Goal: Task Accomplishment & Management: Manage account settings

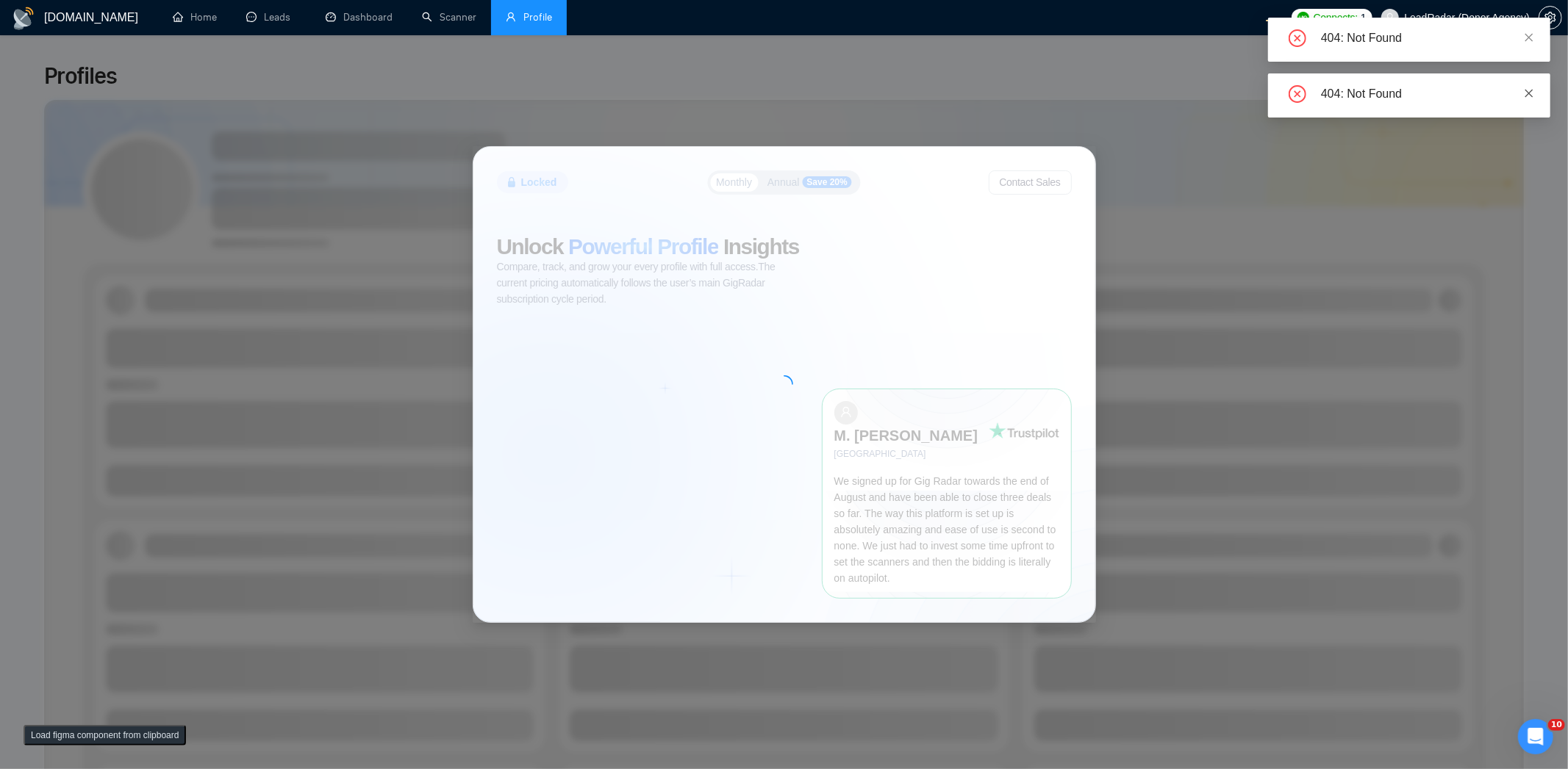
click at [1527, 99] on link at bounding box center [1528, 93] width 10 height 16
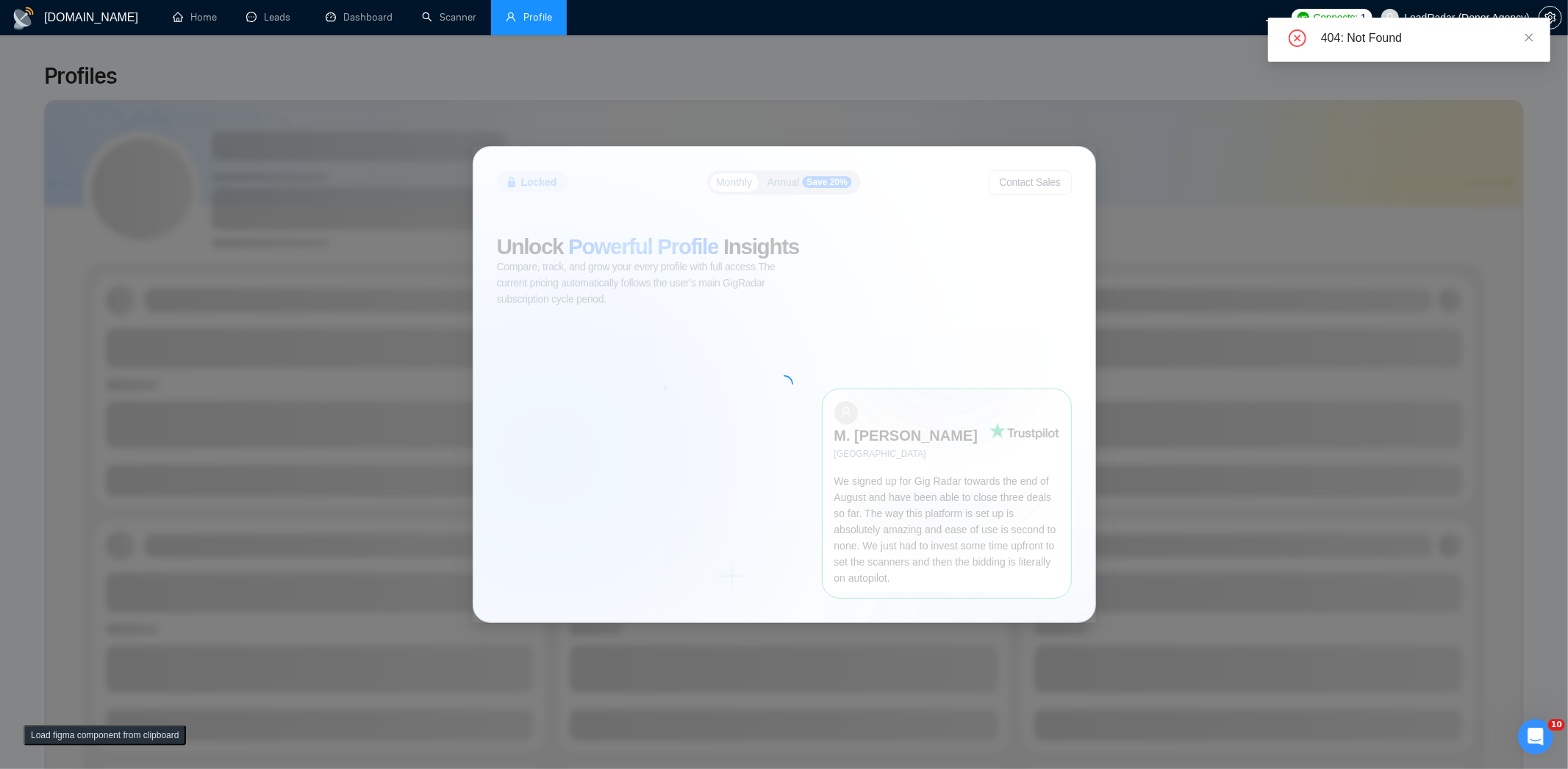
click at [1539, 34] on div "404: Not Found" at bounding box center [1409, 40] width 282 height 44
click at [1533, 33] on icon "close" at bounding box center [1528, 37] width 10 height 10
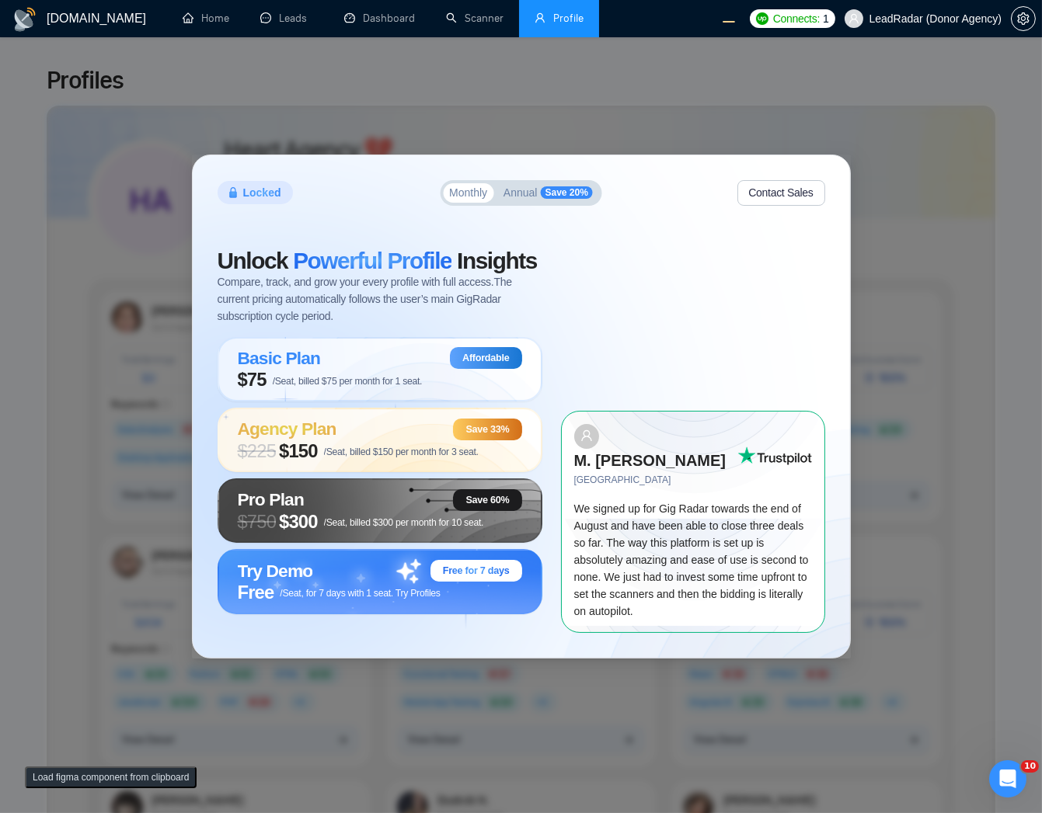
click at [516, 198] on span "Annual" at bounding box center [520, 192] width 34 height 11
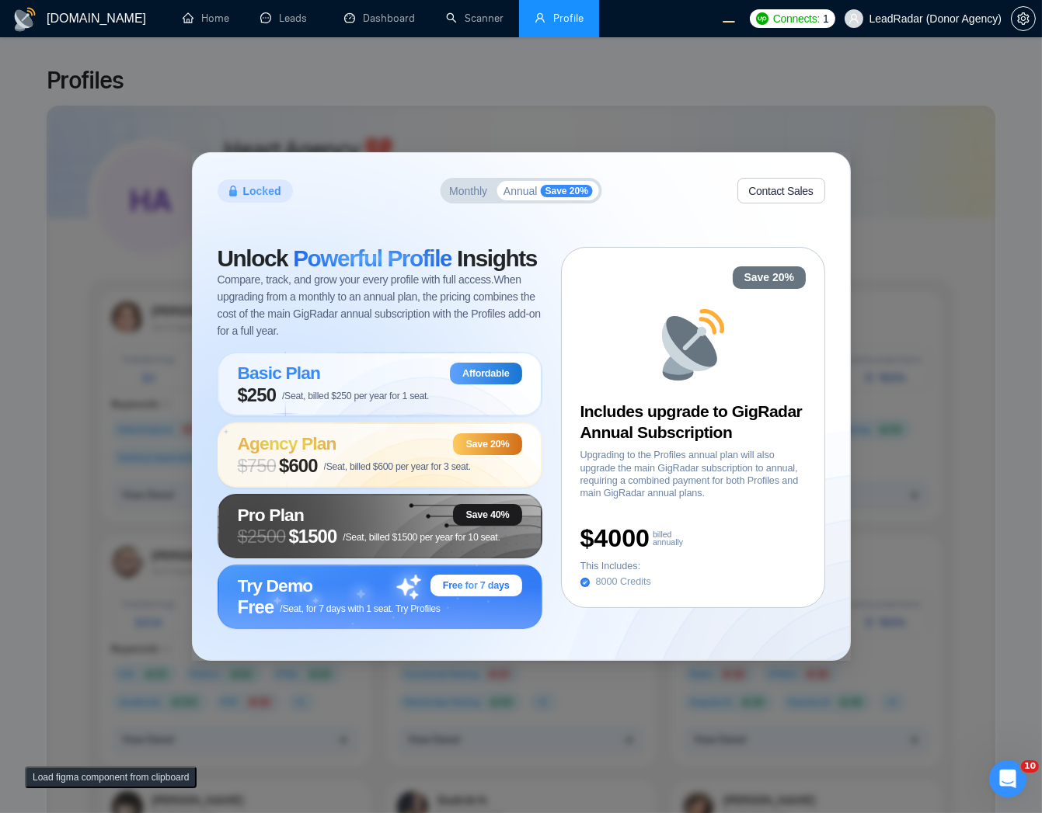
click at [474, 191] on span "Monthly" at bounding box center [468, 191] width 38 height 11
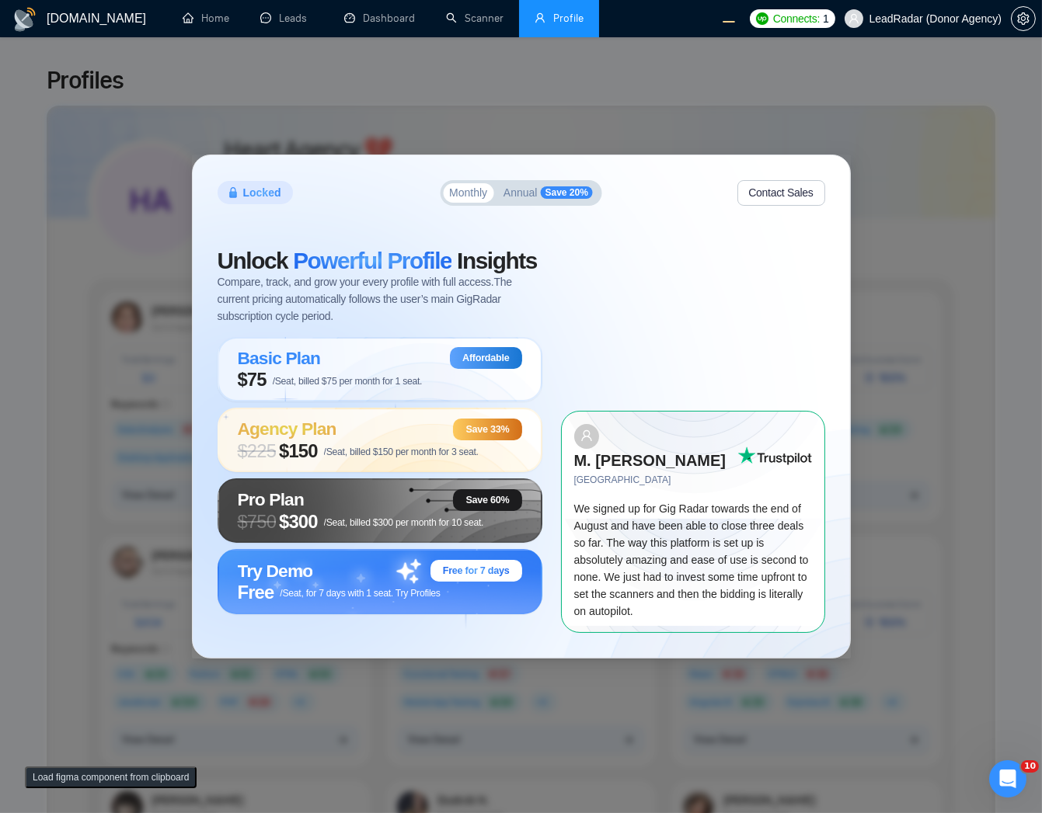
click at [528, 198] on span "Annual" at bounding box center [520, 192] width 34 height 11
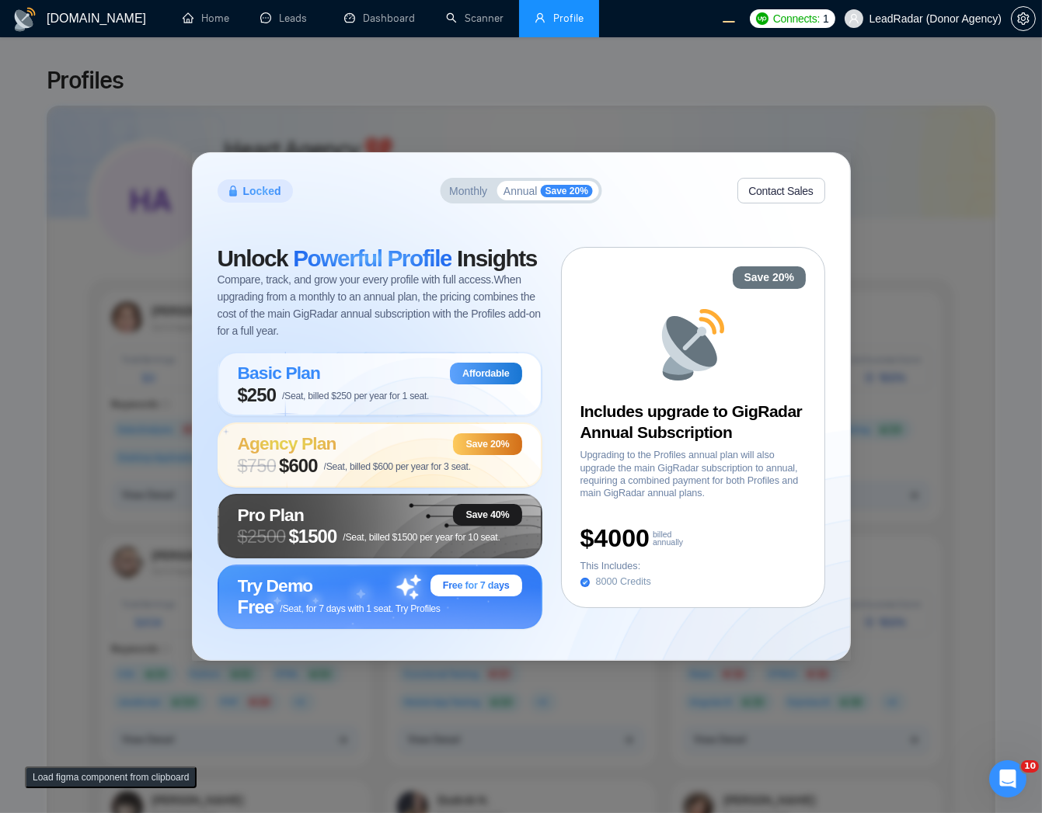
click at [477, 200] on button "Monthly" at bounding box center [468, 190] width 50 height 19
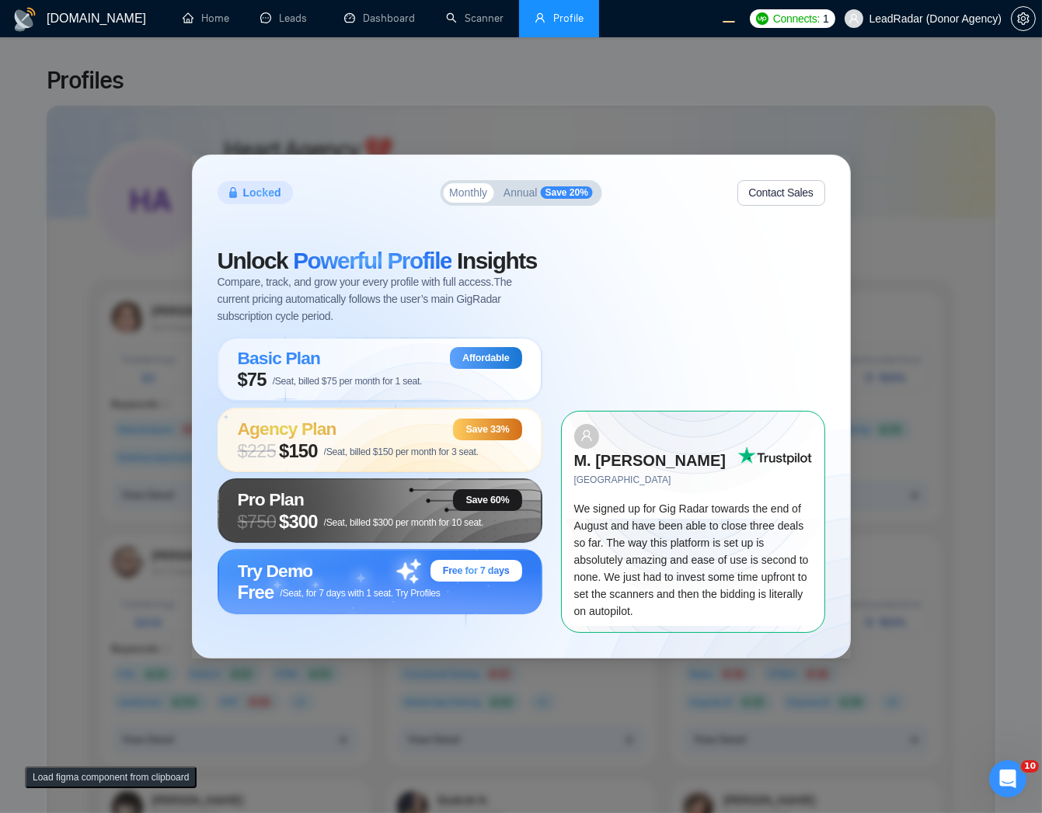
click at [537, 198] on span "Annual" at bounding box center [520, 192] width 34 height 11
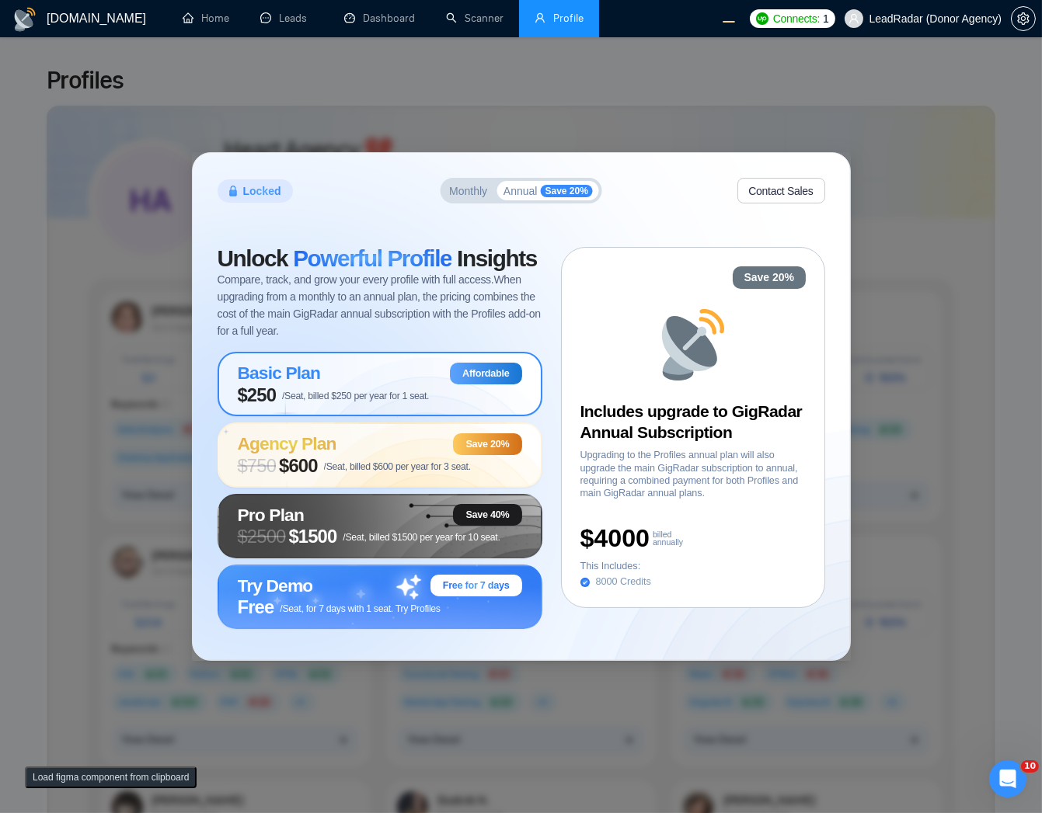
click at [273, 397] on span "$250" at bounding box center [257, 396] width 39 height 22
click at [353, 460] on span "$ 750 $600 /Seat, billed $600 per year for 3 seat." at bounding box center [354, 466] width 233 height 22
click at [386, 522] on div "Pro Plan Save 40%" at bounding box center [380, 515] width 284 height 22
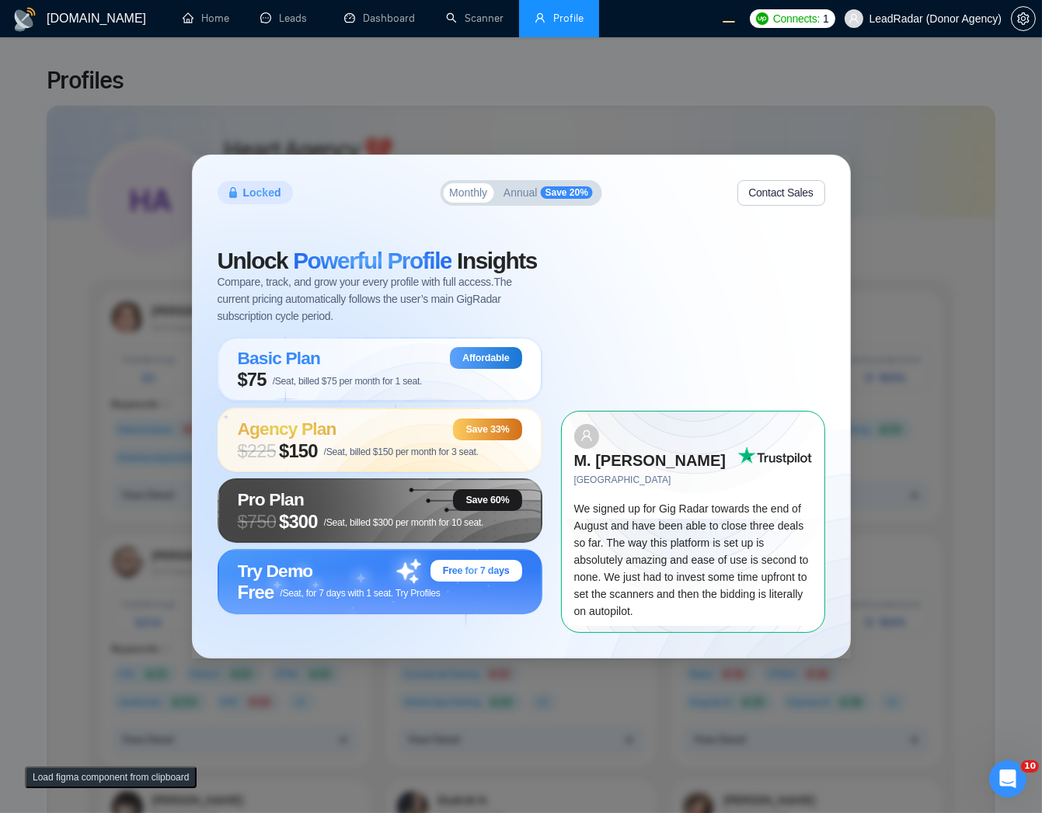
click at [518, 198] on span "Annual" at bounding box center [520, 192] width 34 height 11
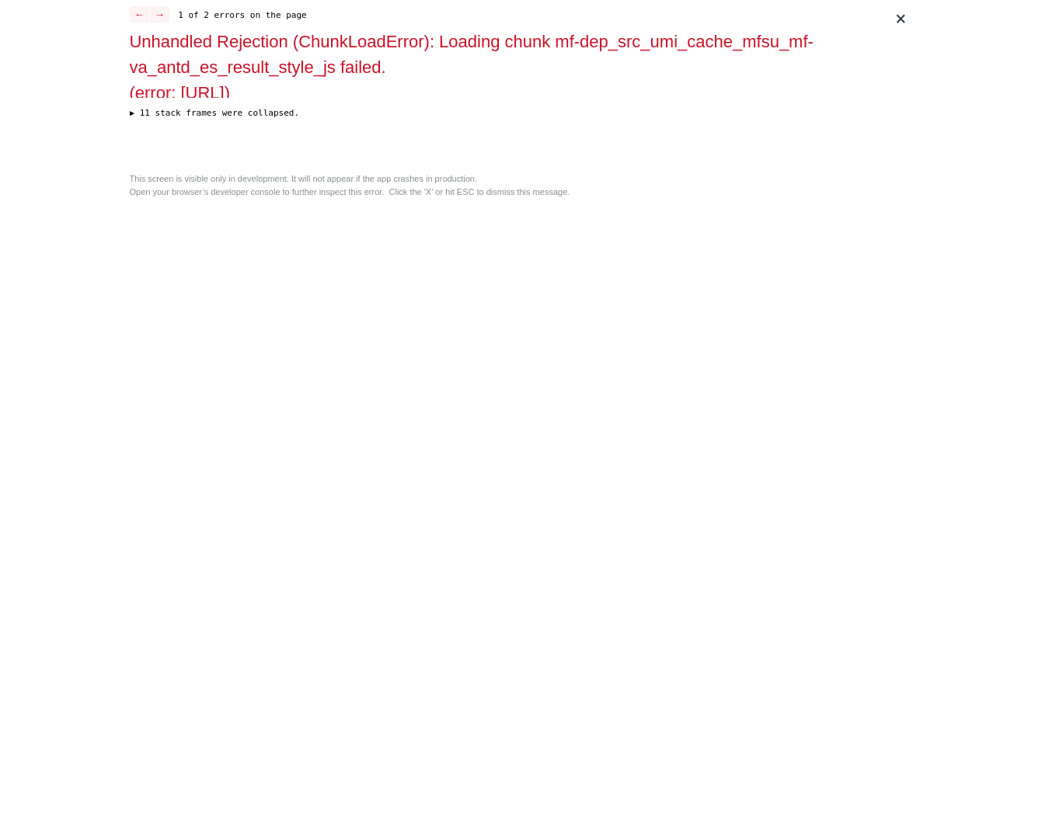
click at [639, 166] on div "Unhandled Rejection (ChunkLoadError): Loading chunk mf-dep_src_umi_cache_mfsu_m…" at bounding box center [521, 98] width 783 height 138
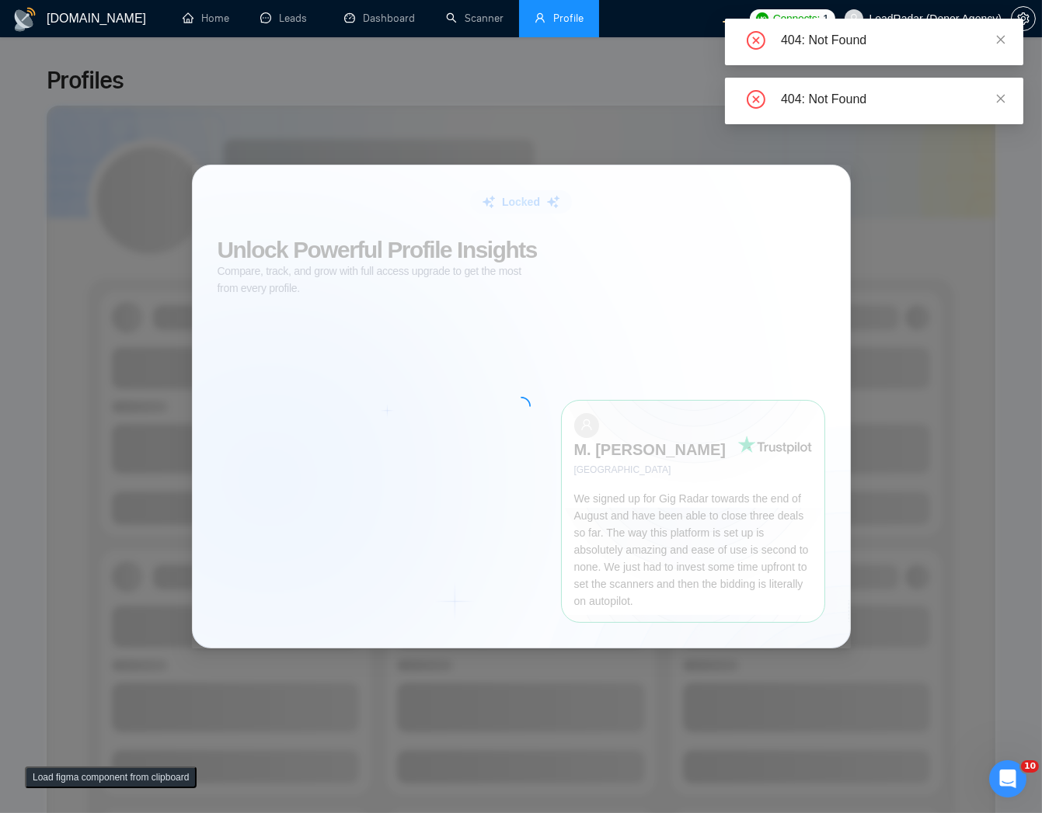
click at [1002, 95] on icon "close" at bounding box center [1000, 98] width 11 height 11
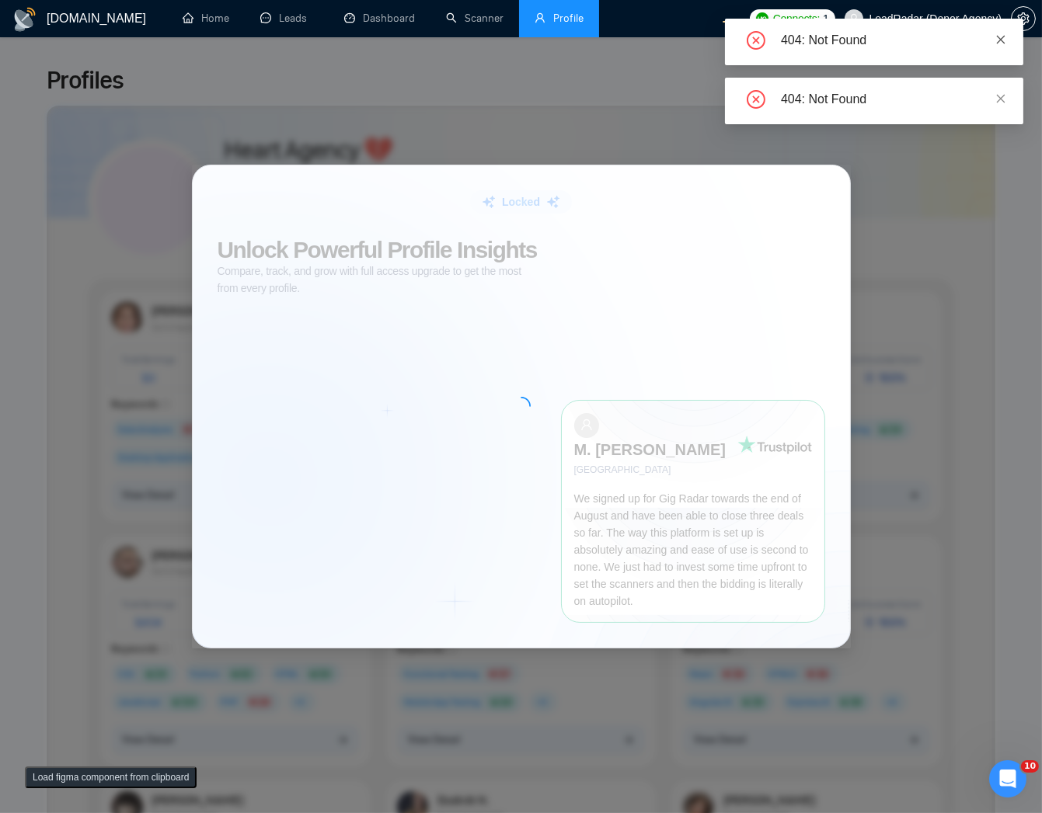
click at [1002, 37] on icon "close" at bounding box center [1001, 39] width 9 height 9
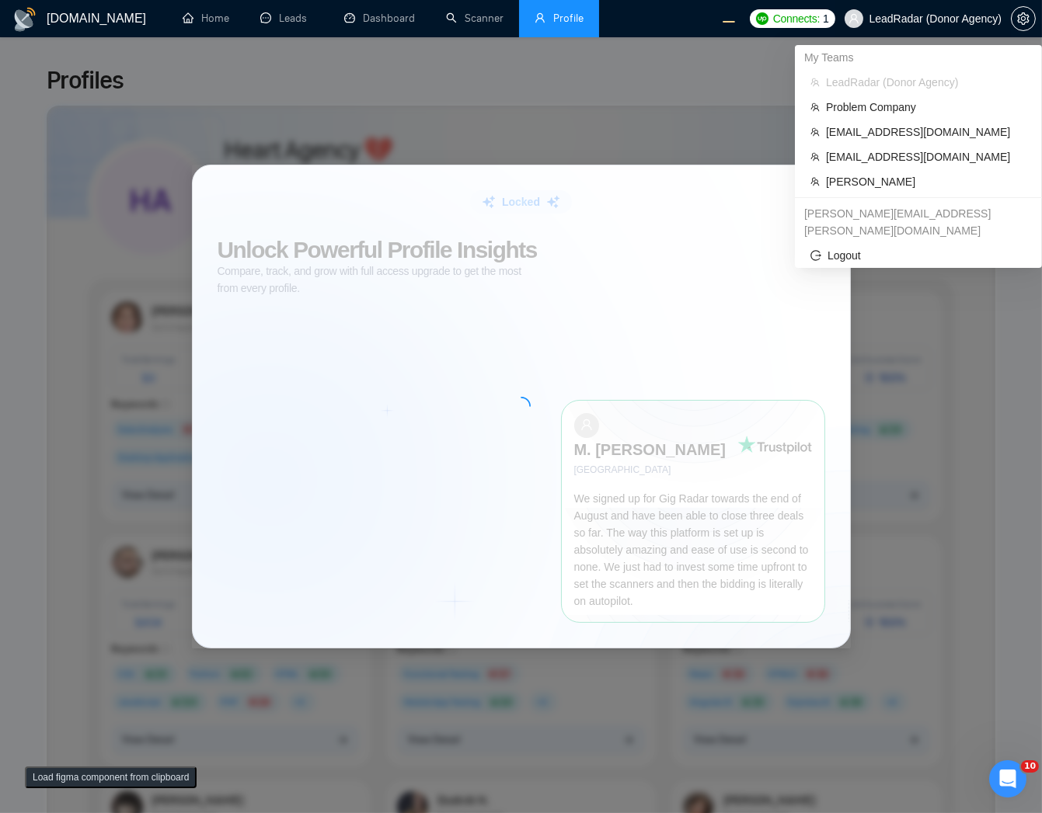
click at [977, 19] on span "LeadRadar (Donor Agency)" at bounding box center [935, 19] width 132 height 0
click at [891, 173] on span "[PERSON_NAME]" at bounding box center [926, 181] width 200 height 17
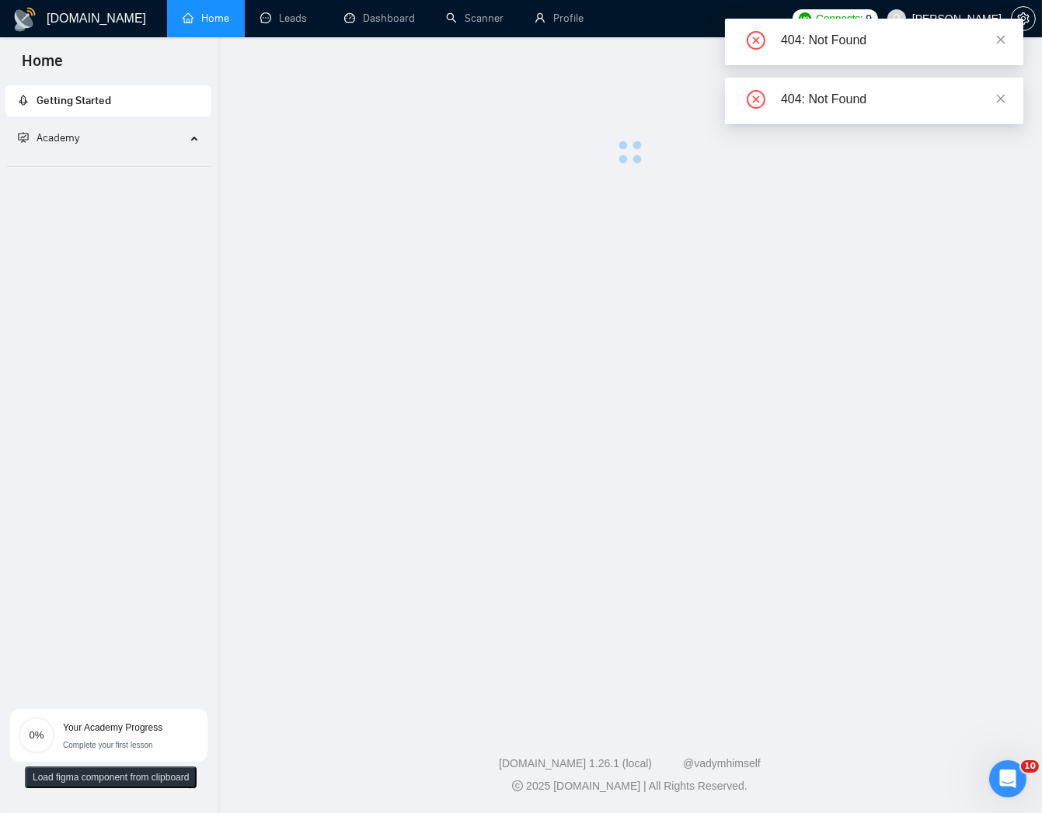
click at [562, 12] on link "Profile" at bounding box center [558, 18] width 49 height 13
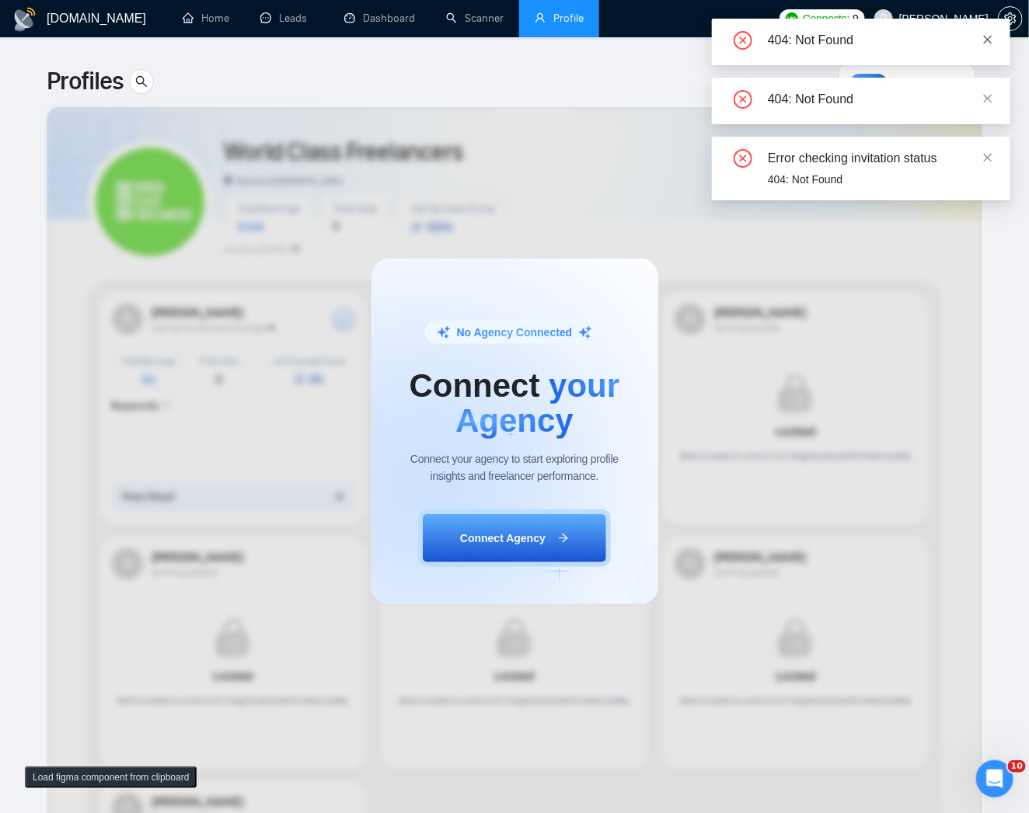
click at [989, 39] on icon "close" at bounding box center [987, 39] width 11 height 11
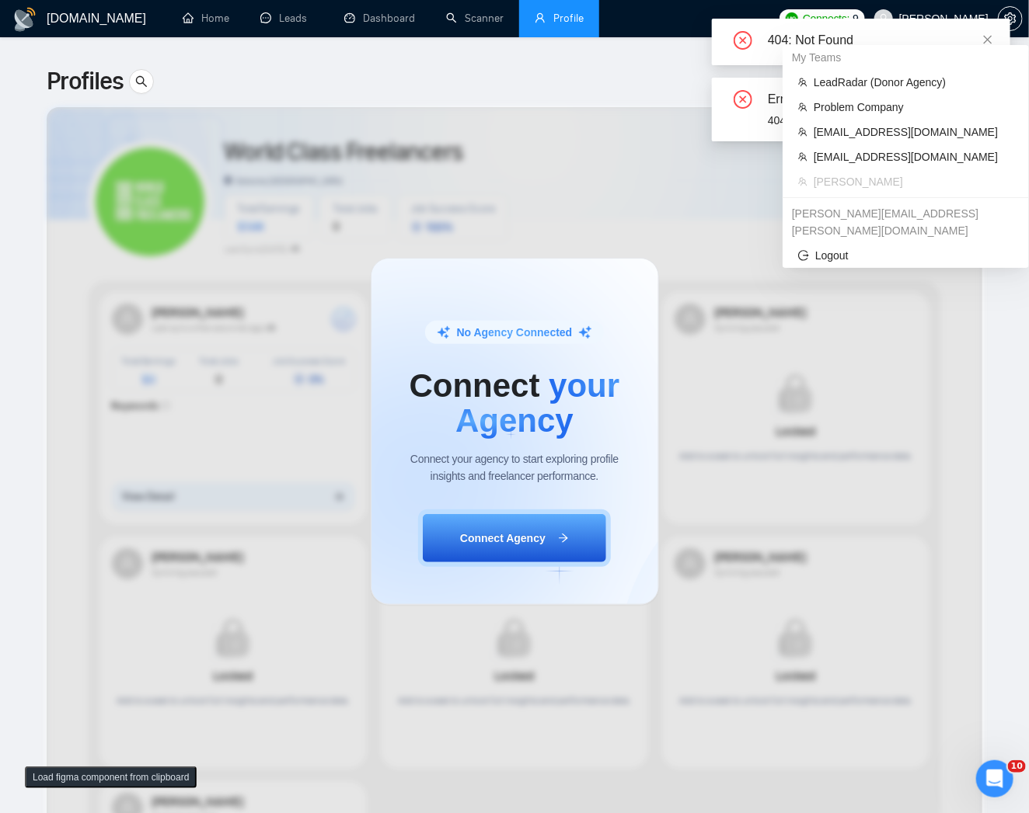
click at [960, 22] on div "404: Not Found" at bounding box center [861, 42] width 298 height 47
click at [903, 151] on span "[EMAIL_ADDRESS][DOMAIN_NAME]" at bounding box center [913, 156] width 200 height 17
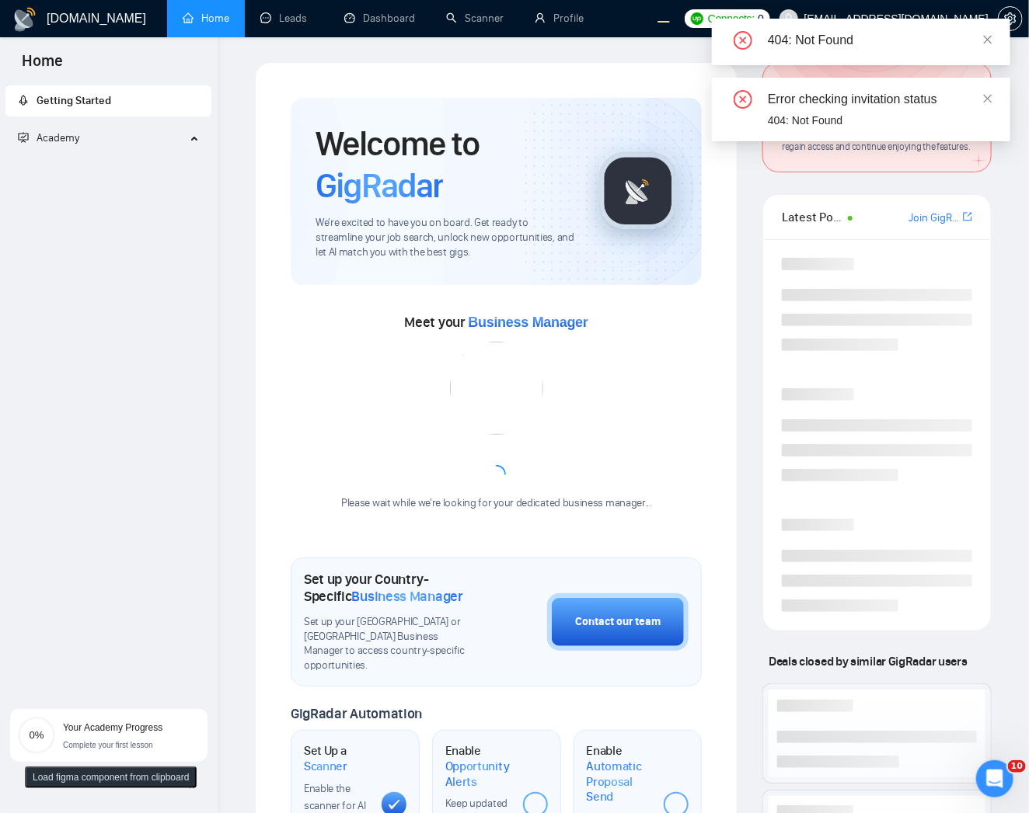
click at [995, 40] on div "404: Not Found" at bounding box center [861, 42] width 298 height 47
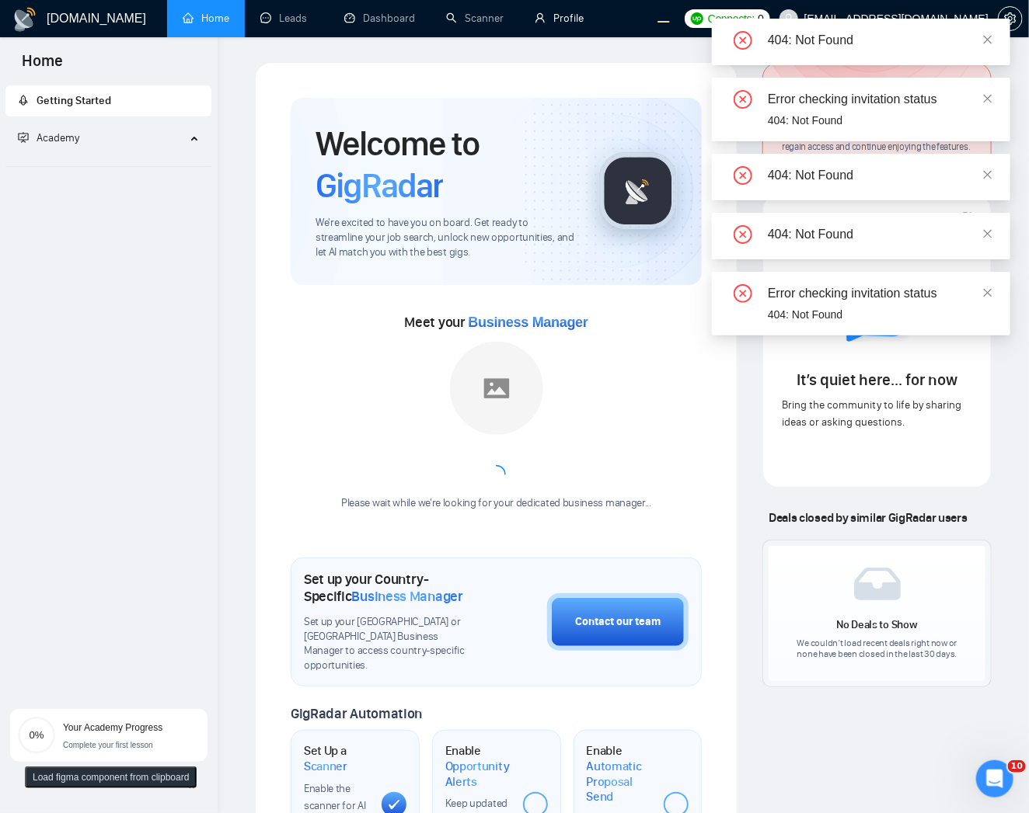
click at [570, 16] on link "Profile" at bounding box center [558, 18] width 49 height 13
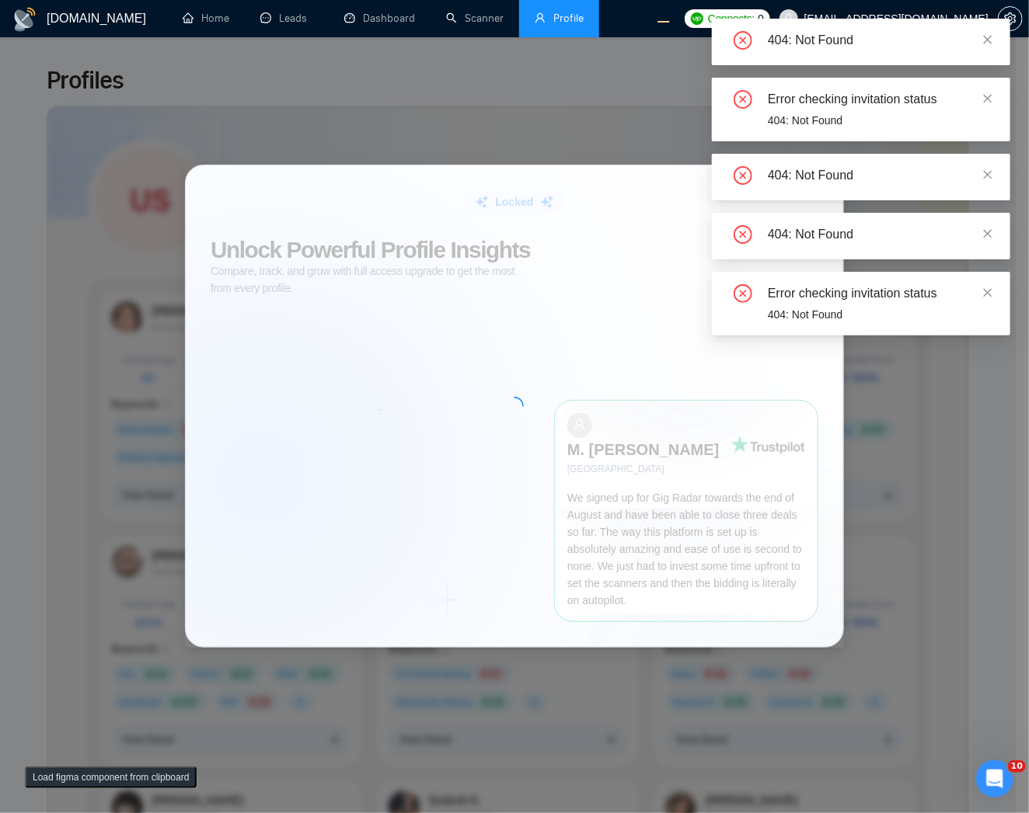
click at [980, 40] on div "404: Not Found" at bounding box center [880, 40] width 224 height 19
click at [987, 37] on icon "close" at bounding box center [988, 39] width 9 height 9
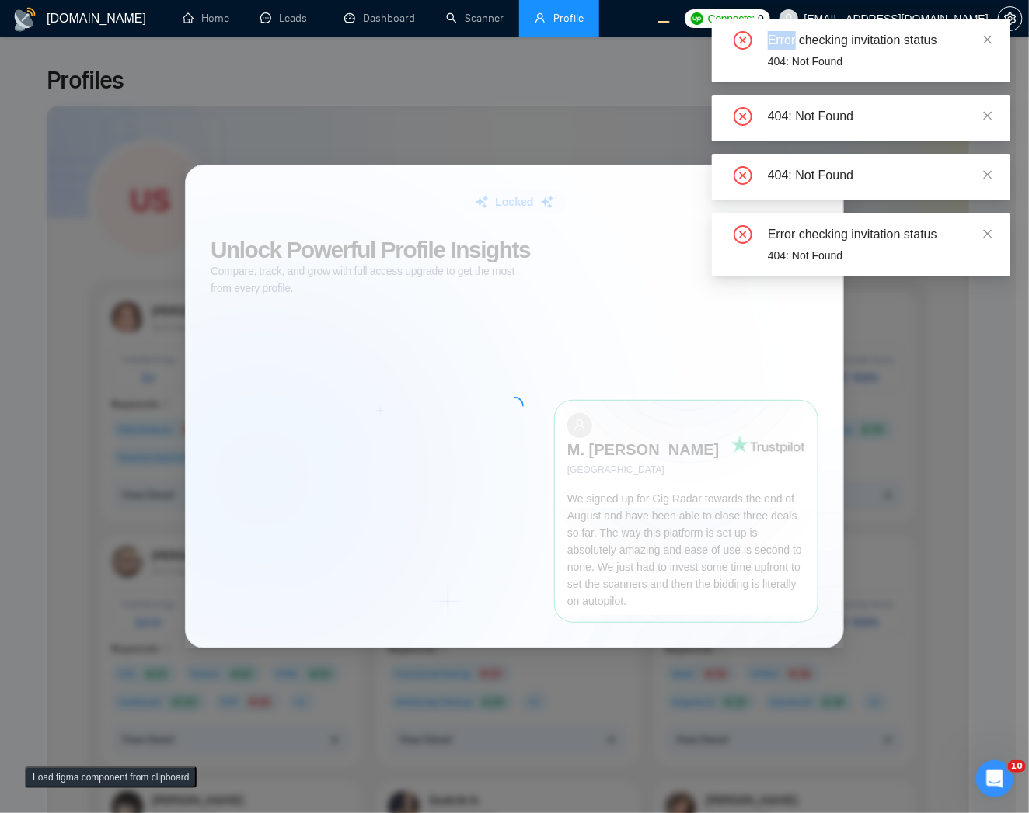
click at [987, 37] on div "404: Not Found Error checking invitation status 404: Not Found 404: Not Found 4…" at bounding box center [861, 148] width 298 height 258
click at [987, 37] on icon "close" at bounding box center [988, 39] width 9 height 9
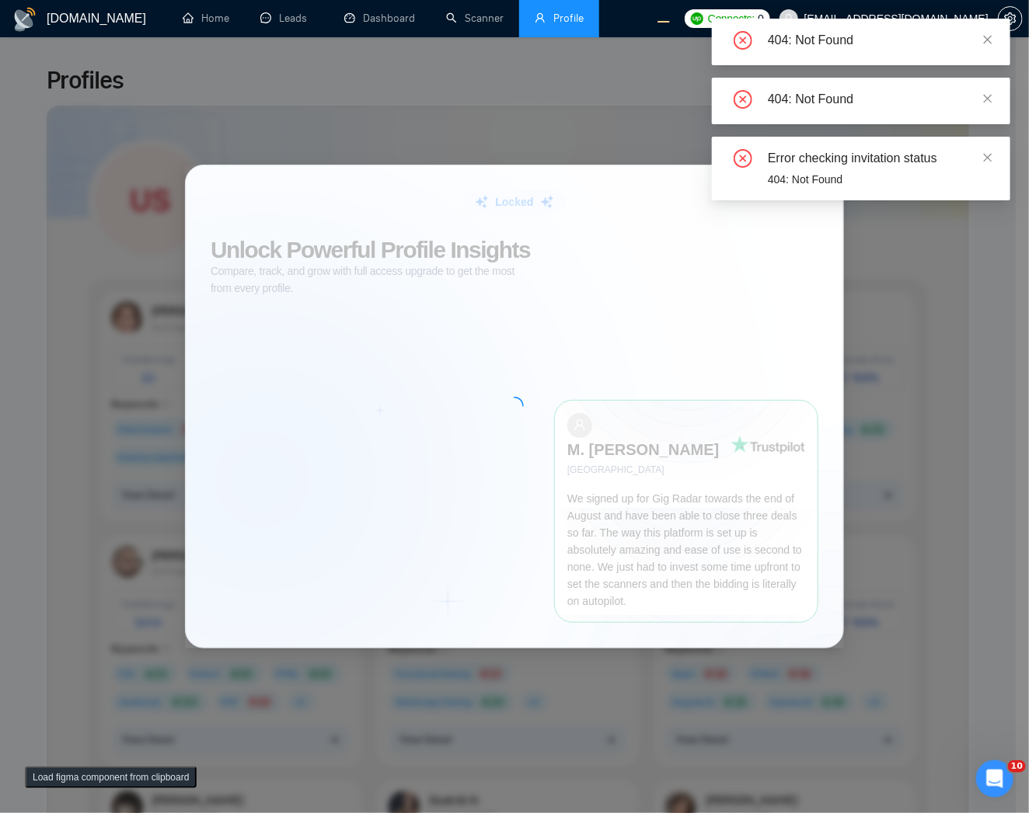
click at [987, 37] on div "Error checking invitation status 404: Not Found 404: Not Found 404: Not Found E…" at bounding box center [861, 110] width 298 height 182
click at [987, 37] on icon "close" at bounding box center [988, 39] width 9 height 9
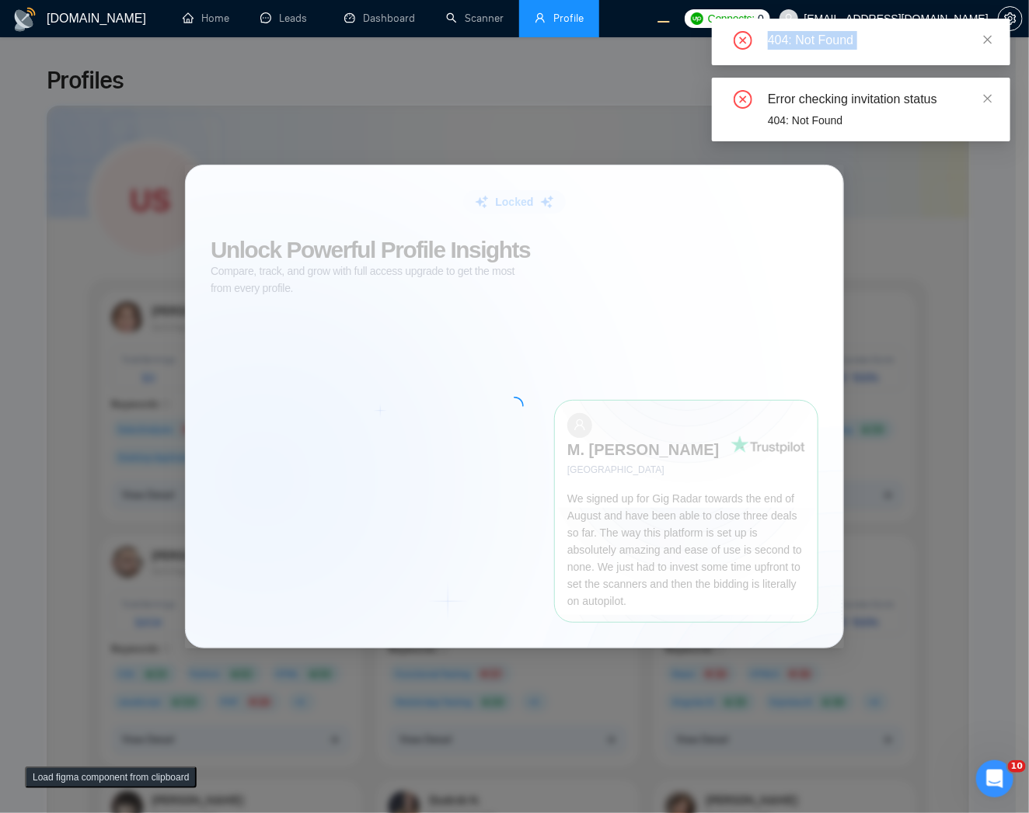
click at [987, 37] on div "404: Not Found" at bounding box center [861, 42] width 298 height 47
click at [987, 37] on icon "close" at bounding box center [988, 39] width 9 height 9
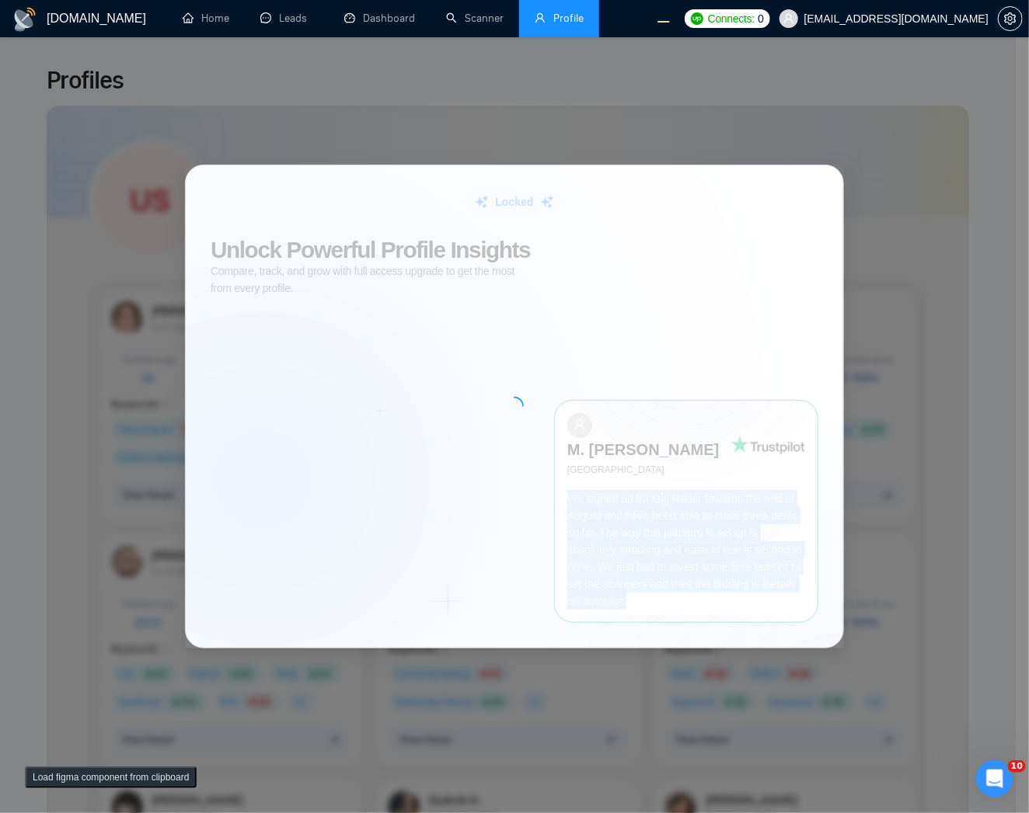
click at [987, 37] on div "Locked Unlock Powerful Profile Insights Compare, track, and grow with full acce…" at bounding box center [514, 406] width 1029 height 813
click at [953, 19] on span "managementboard@tech-stack.io" at bounding box center [896, 19] width 184 height 0
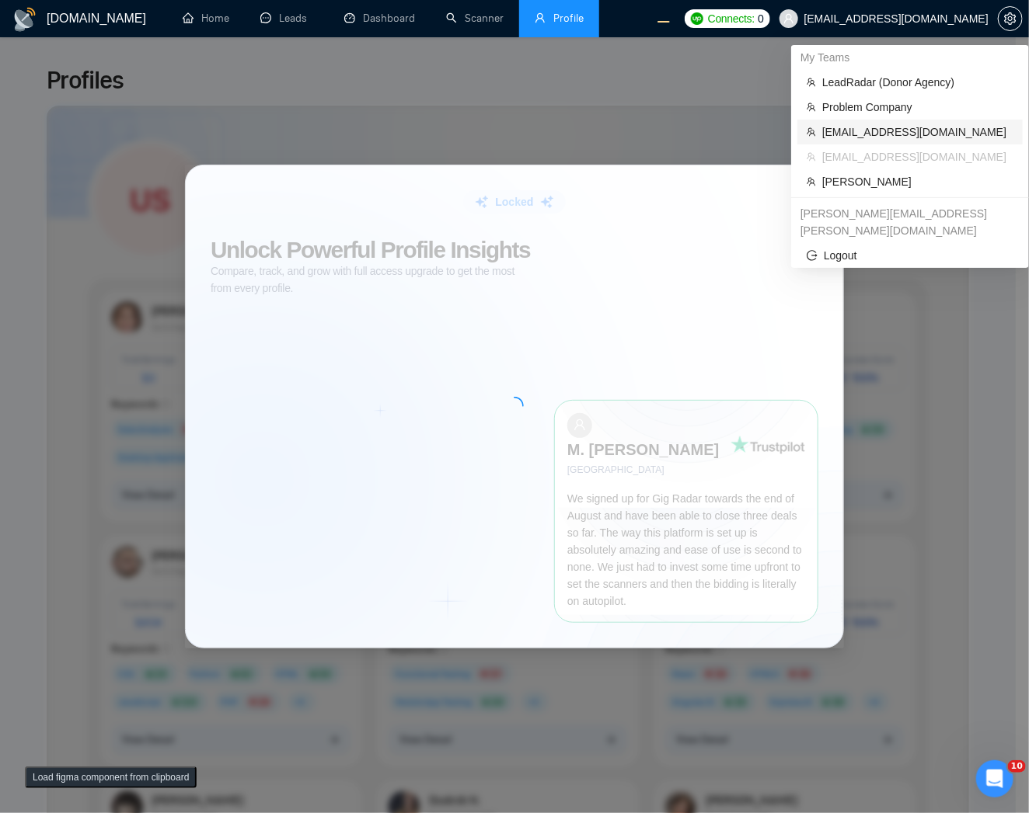
click at [878, 138] on span "workwiseupworkgency@gmail.com" at bounding box center [917, 132] width 191 height 17
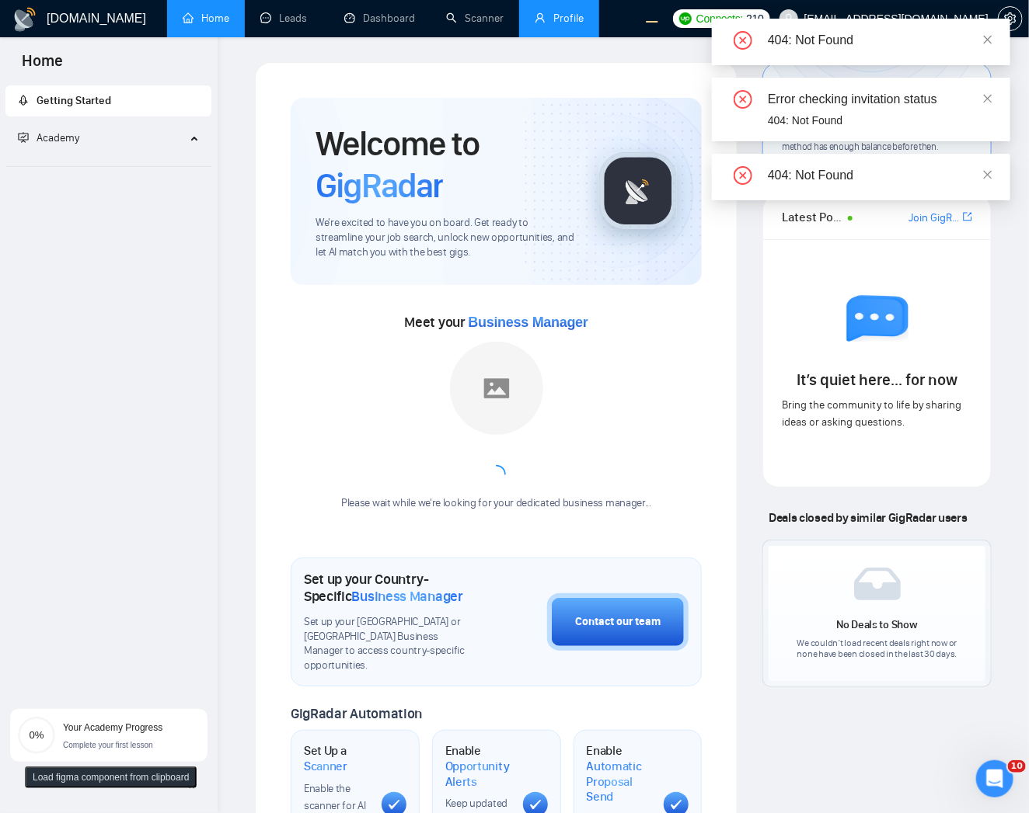
click at [552, 25] on link "Profile" at bounding box center [558, 18] width 49 height 13
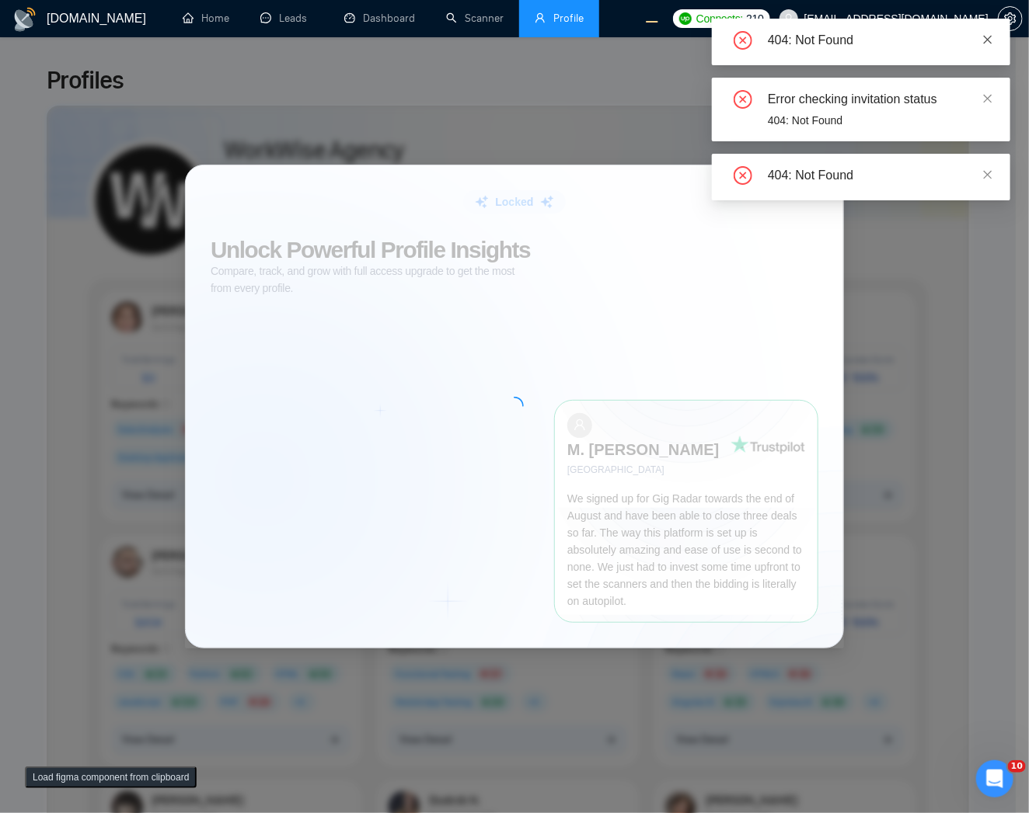
click at [987, 35] on icon "close" at bounding box center [987, 39] width 11 height 11
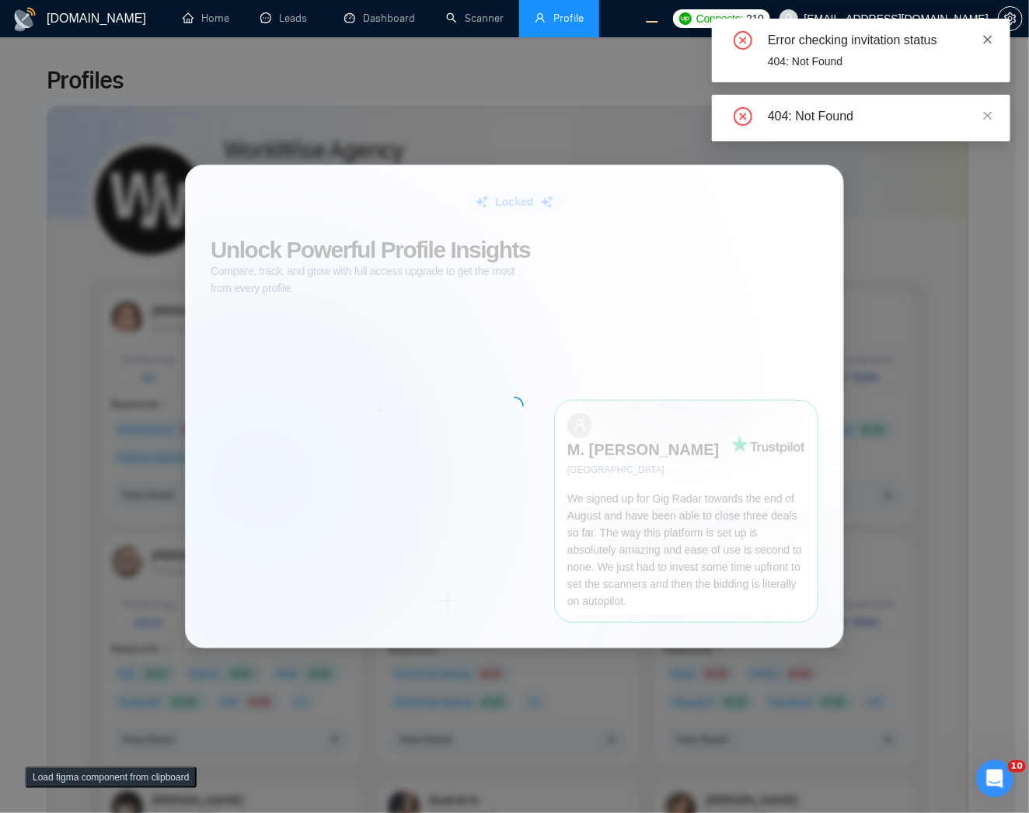
click at [984, 44] on span at bounding box center [987, 39] width 11 height 12
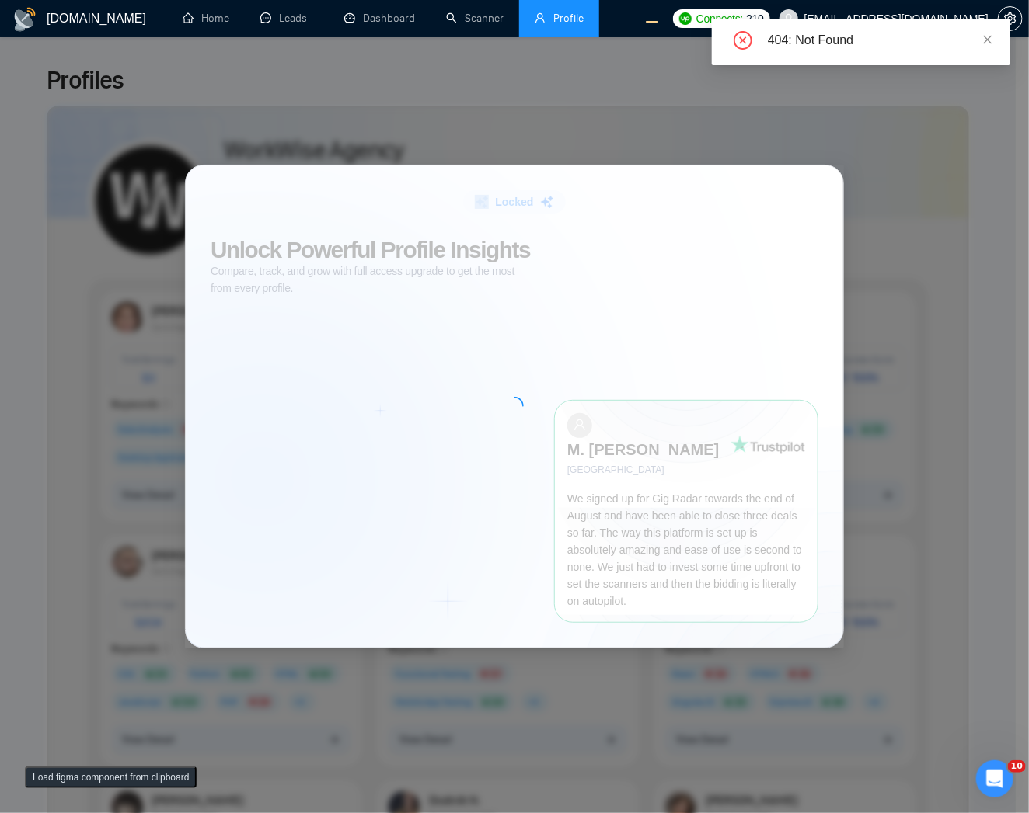
click at [984, 44] on span at bounding box center [987, 39] width 11 height 12
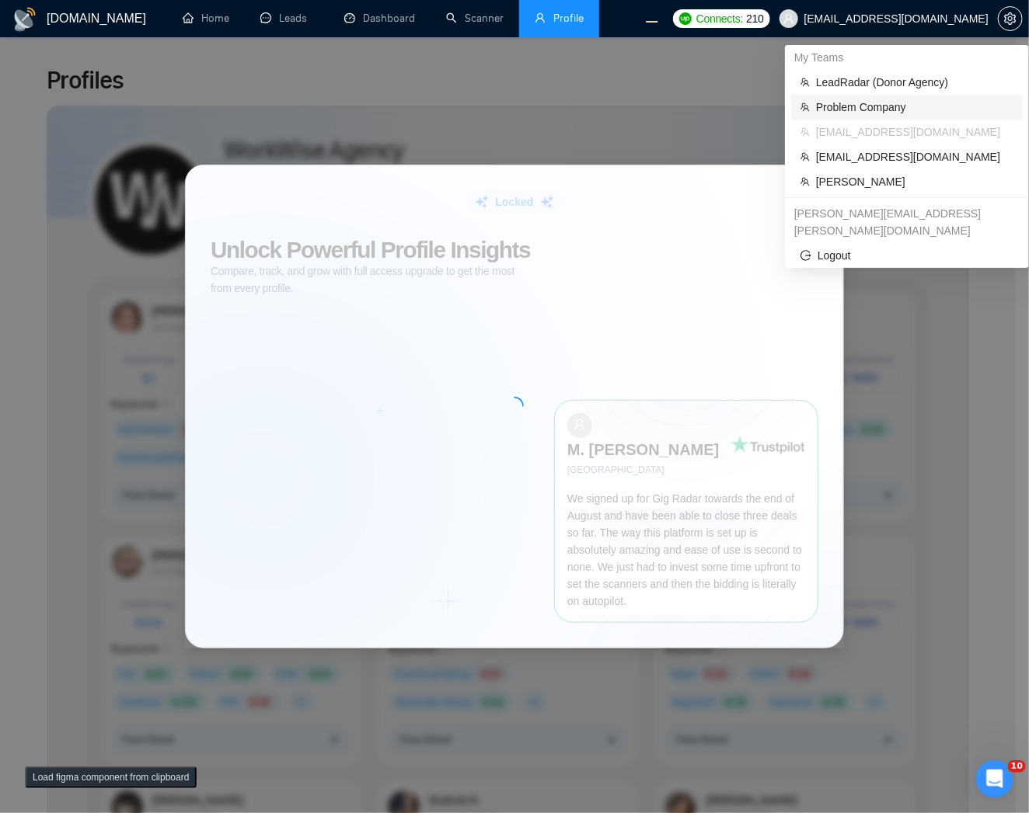
click at [882, 105] on span "Problem Company" at bounding box center [914, 107] width 197 height 17
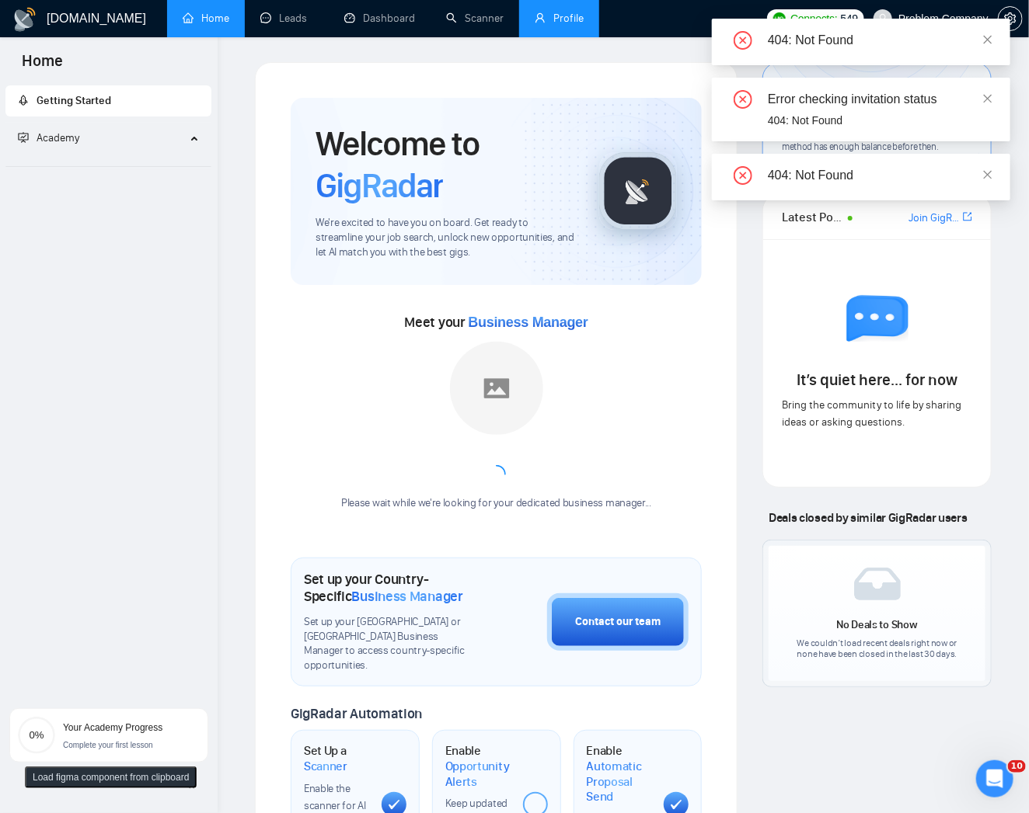
click at [555, 12] on link "Profile" at bounding box center [558, 18] width 49 height 13
click at [988, 37] on icon "close" at bounding box center [988, 39] width 9 height 9
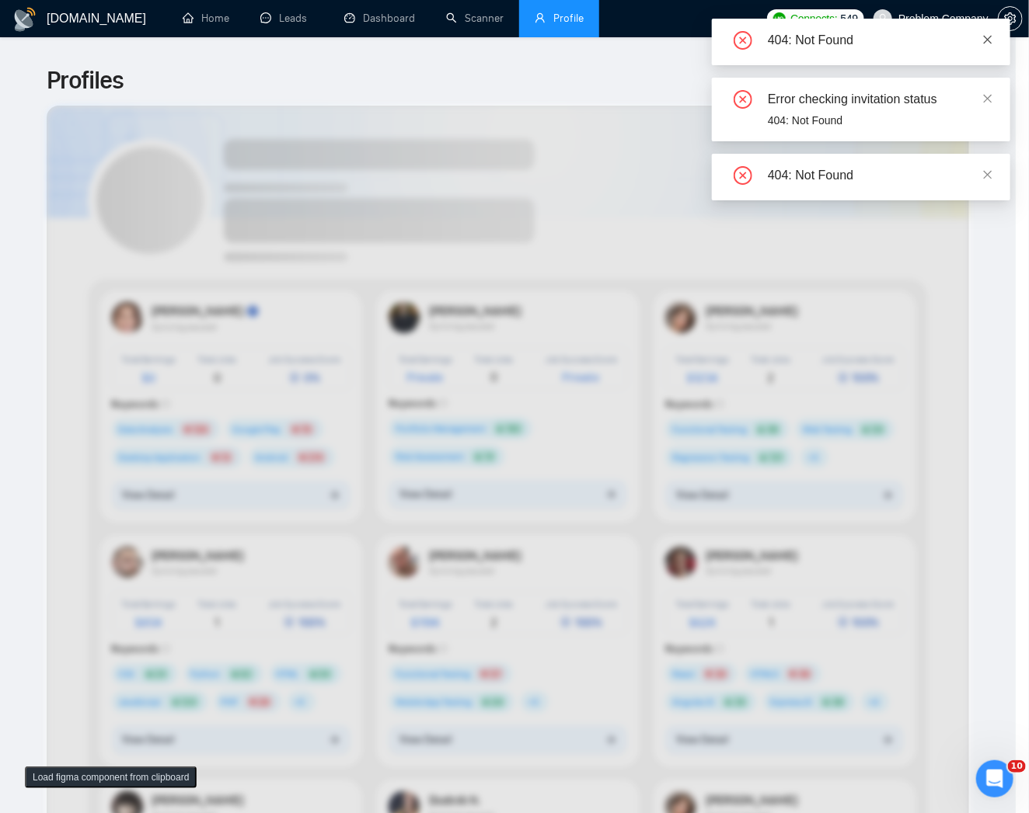
click at [988, 37] on icon "close" at bounding box center [988, 39] width 9 height 9
click at [987, 37] on icon "close" at bounding box center [988, 39] width 9 height 9
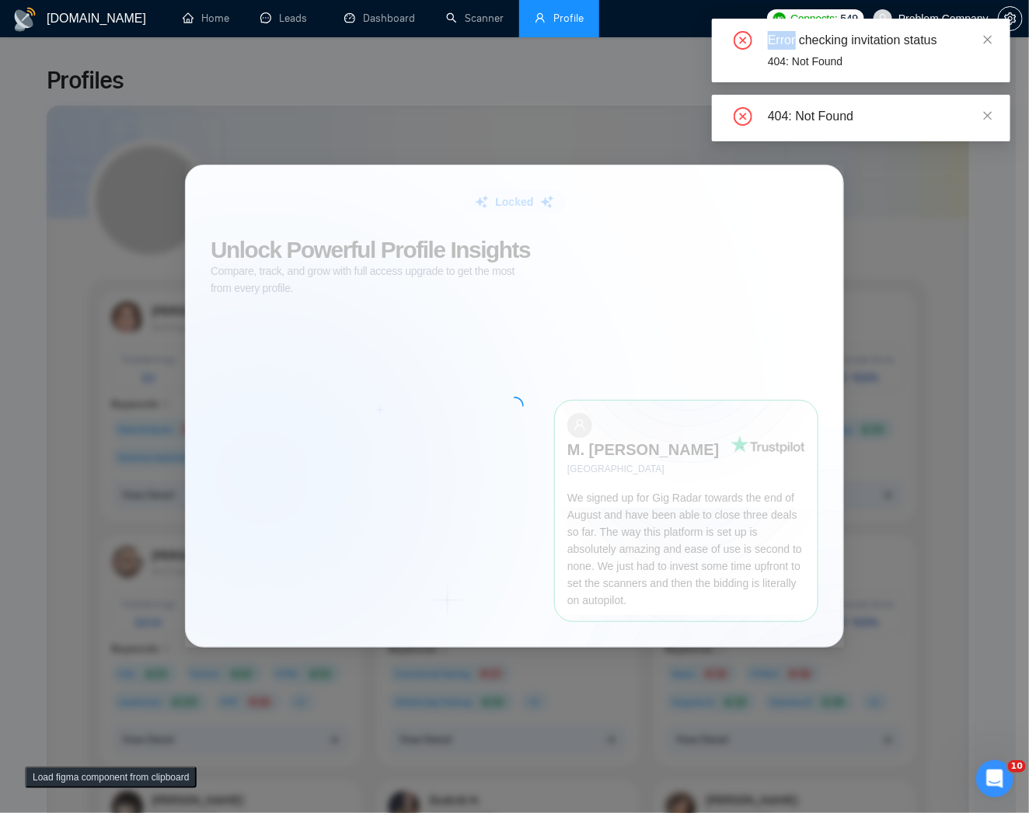
click at [987, 37] on icon "close" at bounding box center [988, 39] width 9 height 9
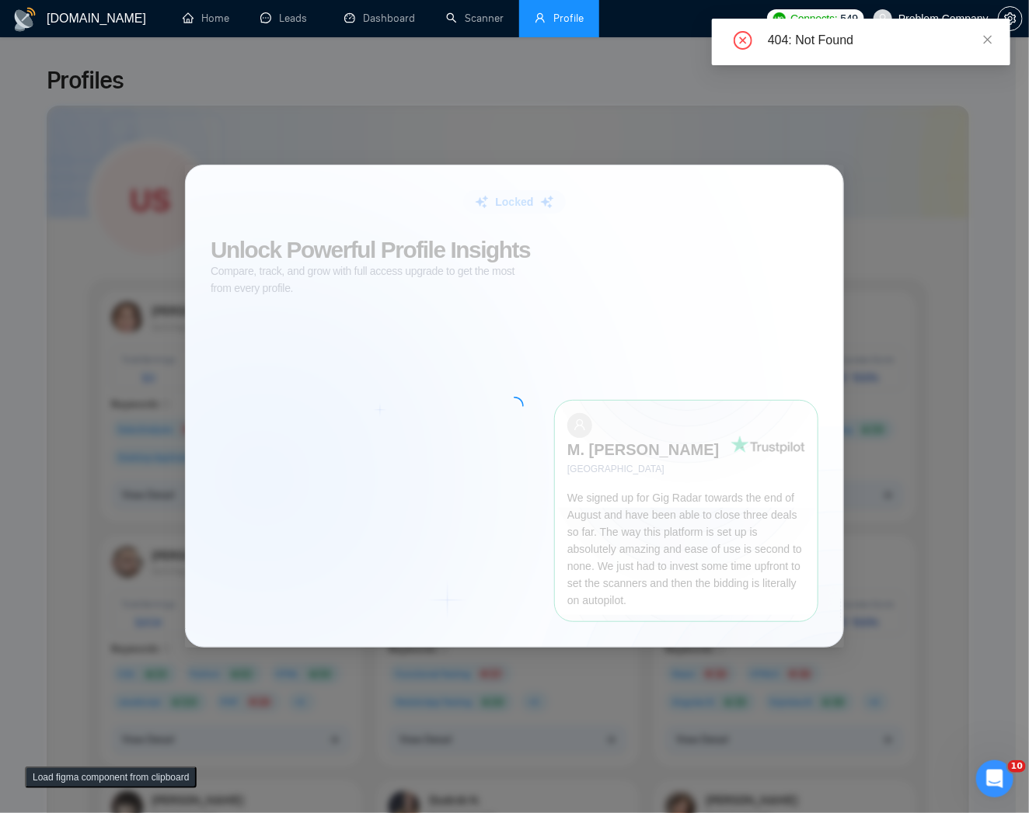
click at [987, 37] on div "Error checking invitation status 404: Not Found 404: Not Found" at bounding box center [861, 42] width 298 height 47
click at [974, 40] on div "404: Not Found" at bounding box center [880, 40] width 224 height 19
click at [993, 39] on div "404: Not Found" at bounding box center [861, 42] width 298 height 47
click at [982, 39] on icon "close" at bounding box center [987, 39] width 11 height 11
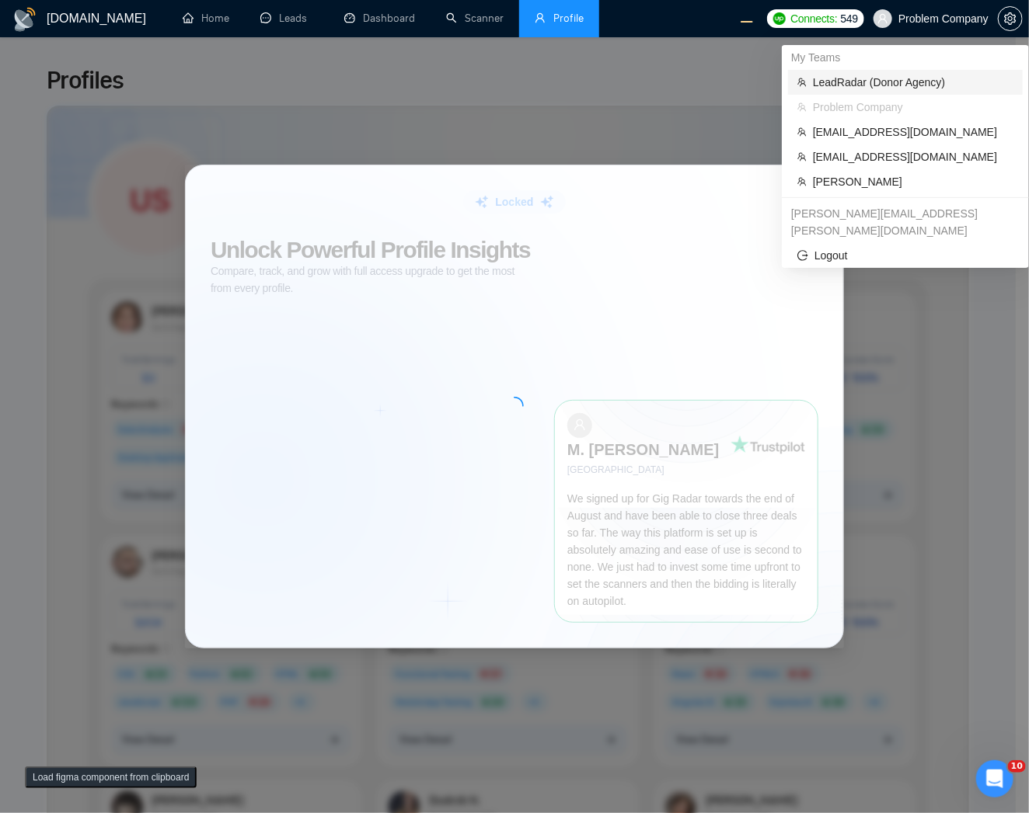
click at [915, 82] on span "LeadRadar (Donor Agency)" at bounding box center [913, 82] width 200 height 17
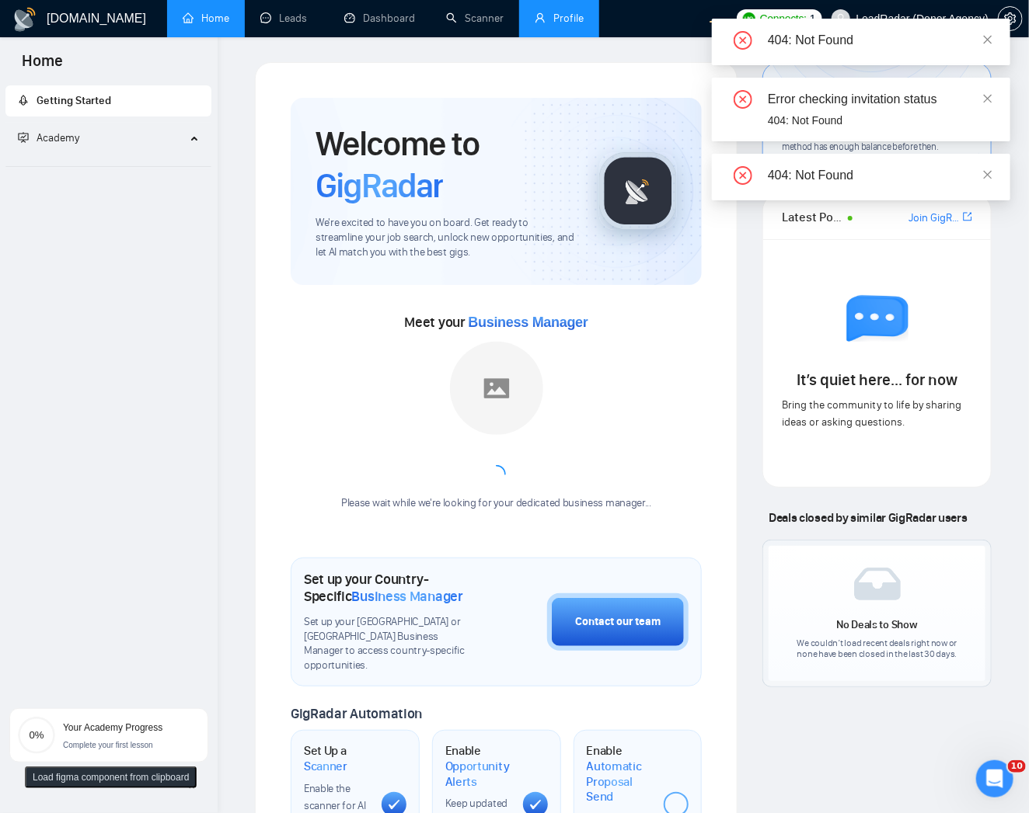
click at [553, 19] on link "Profile" at bounding box center [558, 18] width 49 height 13
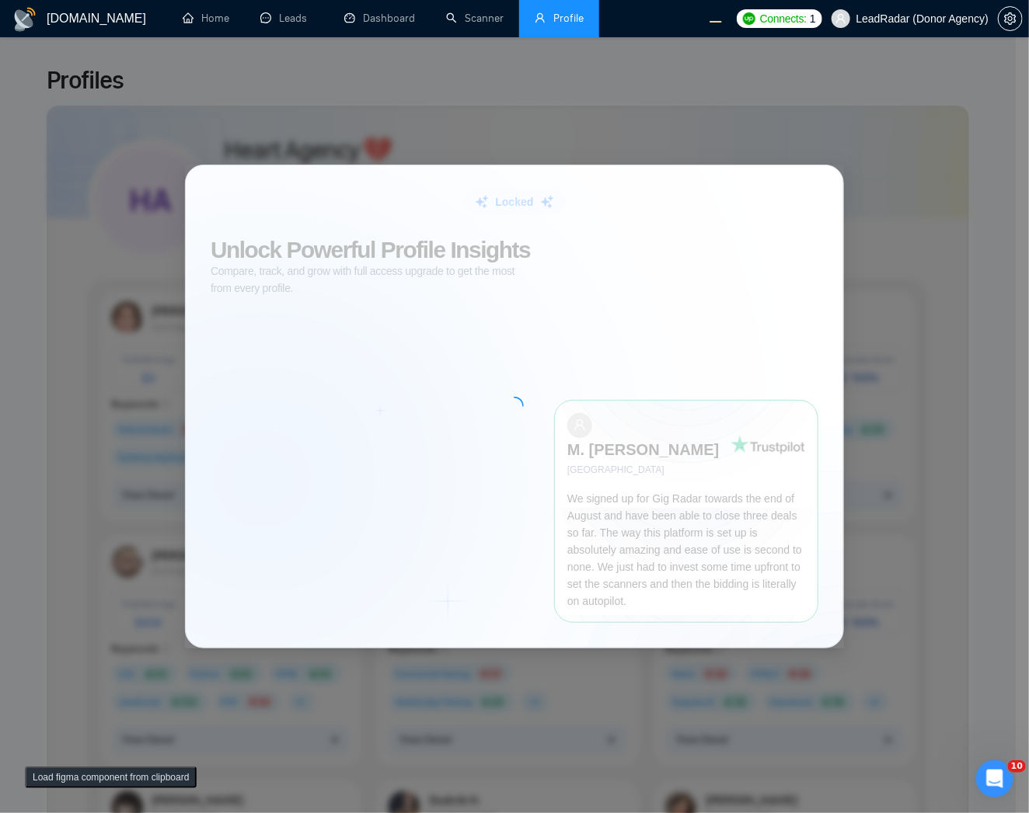
click at [709, 104] on div "Locked Unlock Powerful Profile Insights Compare, track, and grow with full acce…" at bounding box center [514, 406] width 1029 height 813
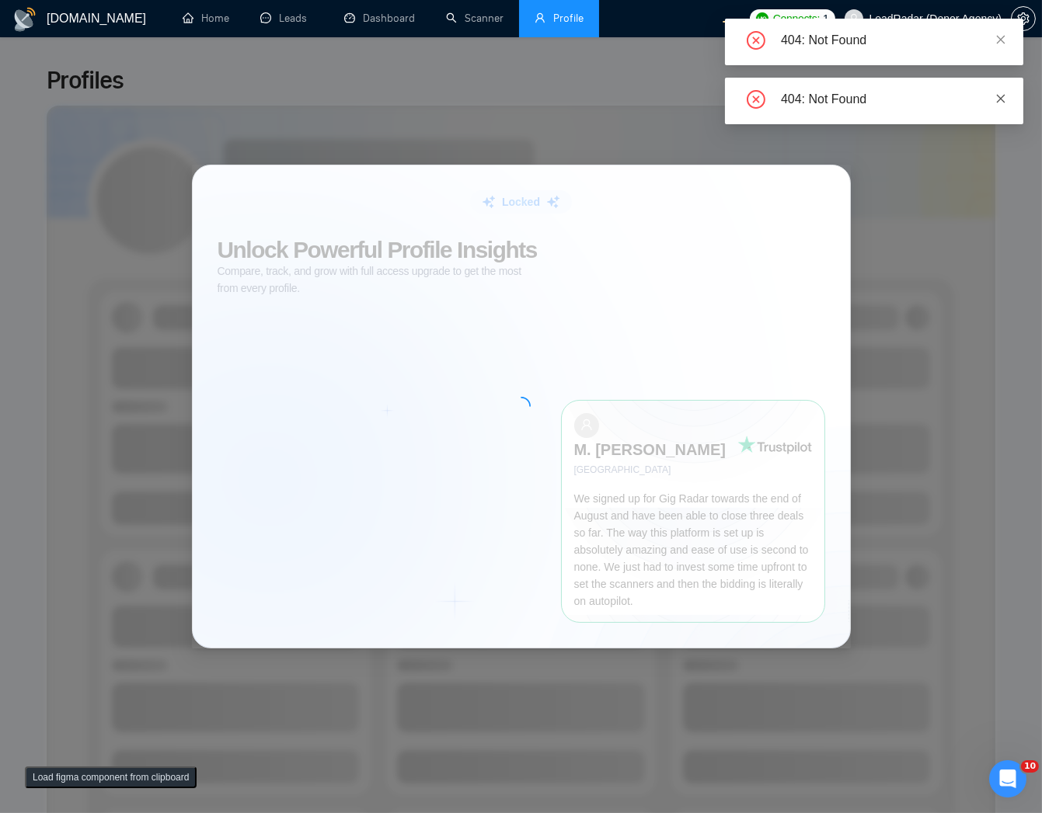
click at [998, 102] on icon "close" at bounding box center [1000, 98] width 11 height 11
click at [998, 43] on icon "close" at bounding box center [1000, 39] width 11 height 11
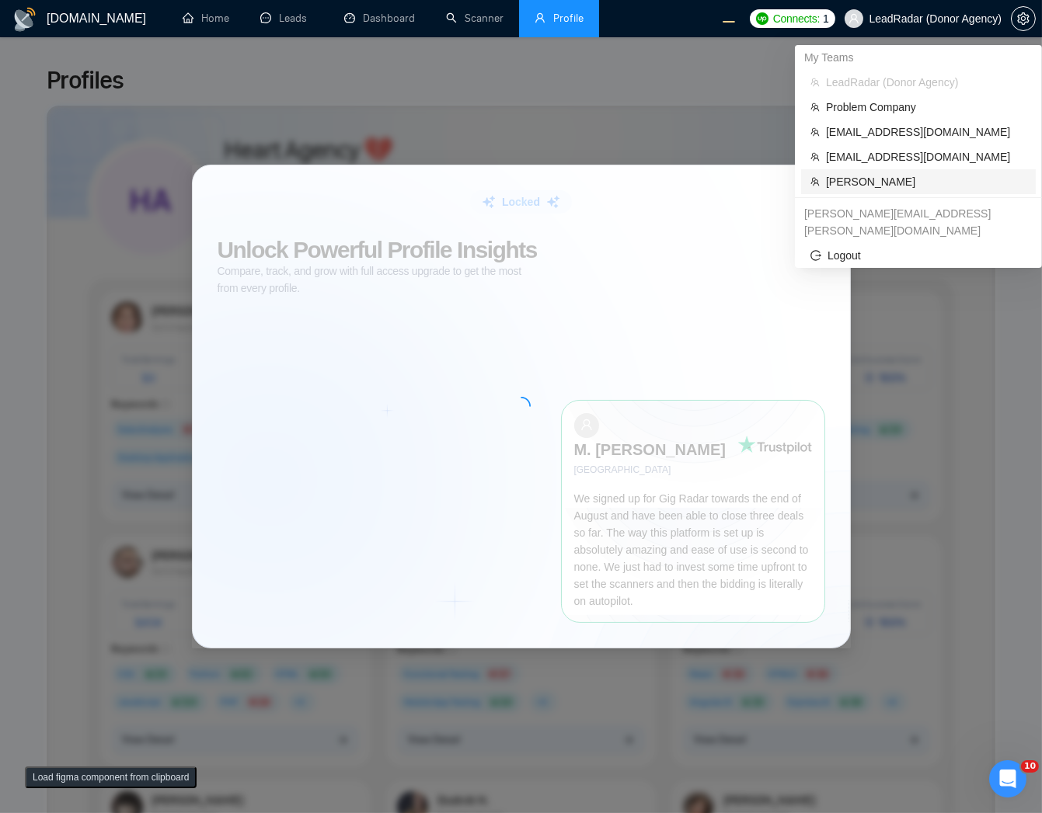
click at [884, 183] on span "[PERSON_NAME]" at bounding box center [926, 181] width 200 height 17
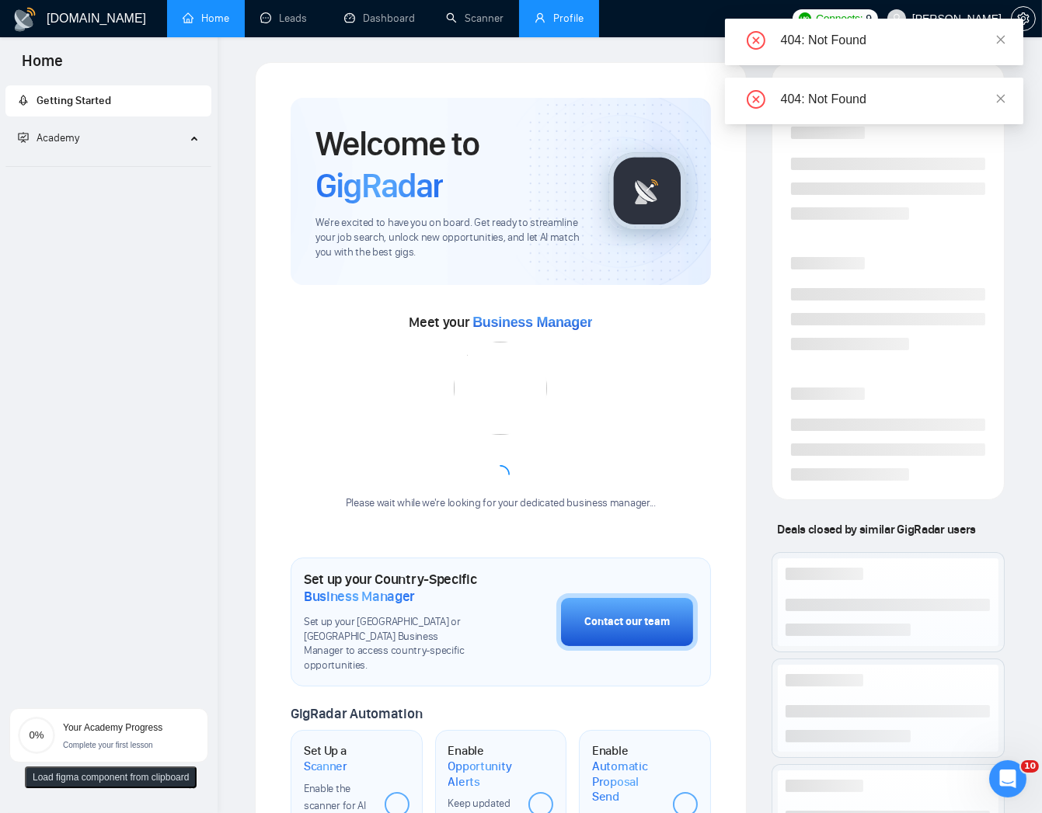
click at [555, 25] on link "Profile" at bounding box center [558, 18] width 49 height 13
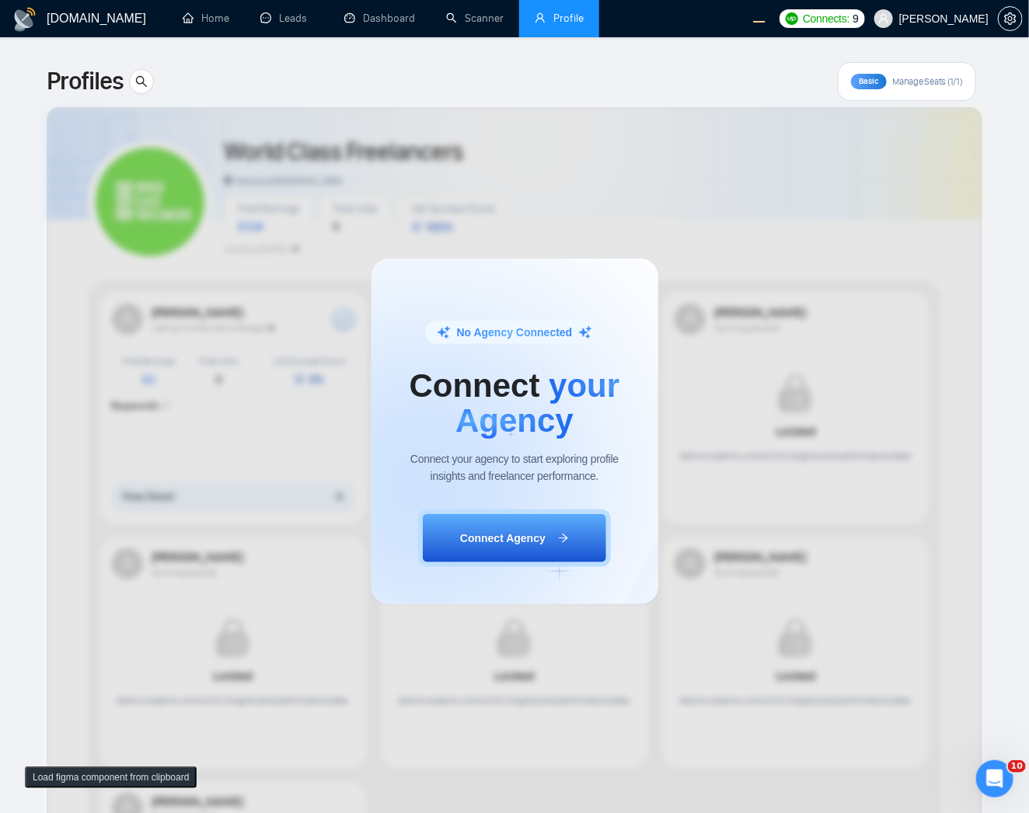
click at [858, 231] on div "No Agency Connected Connect your Agency Connect your agency to start exploring …" at bounding box center [514, 432] width 1029 height 764
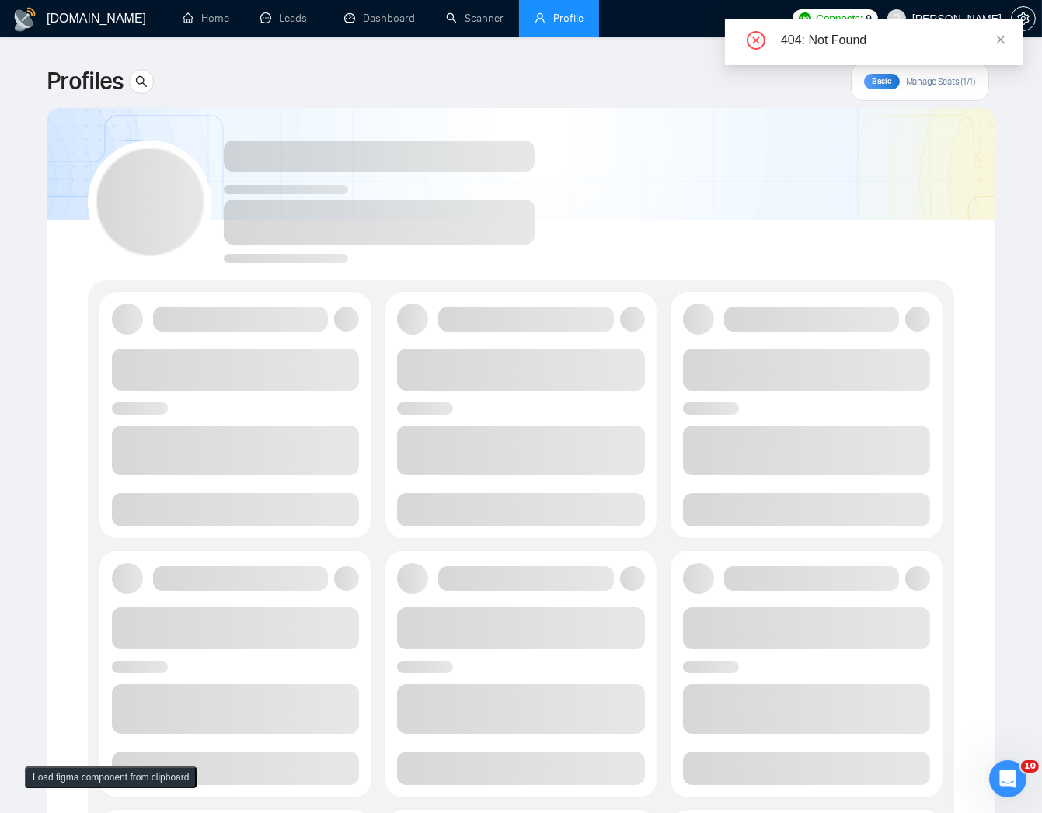
click at [996, 33] on div "404: Not Found" at bounding box center [874, 42] width 298 height 47
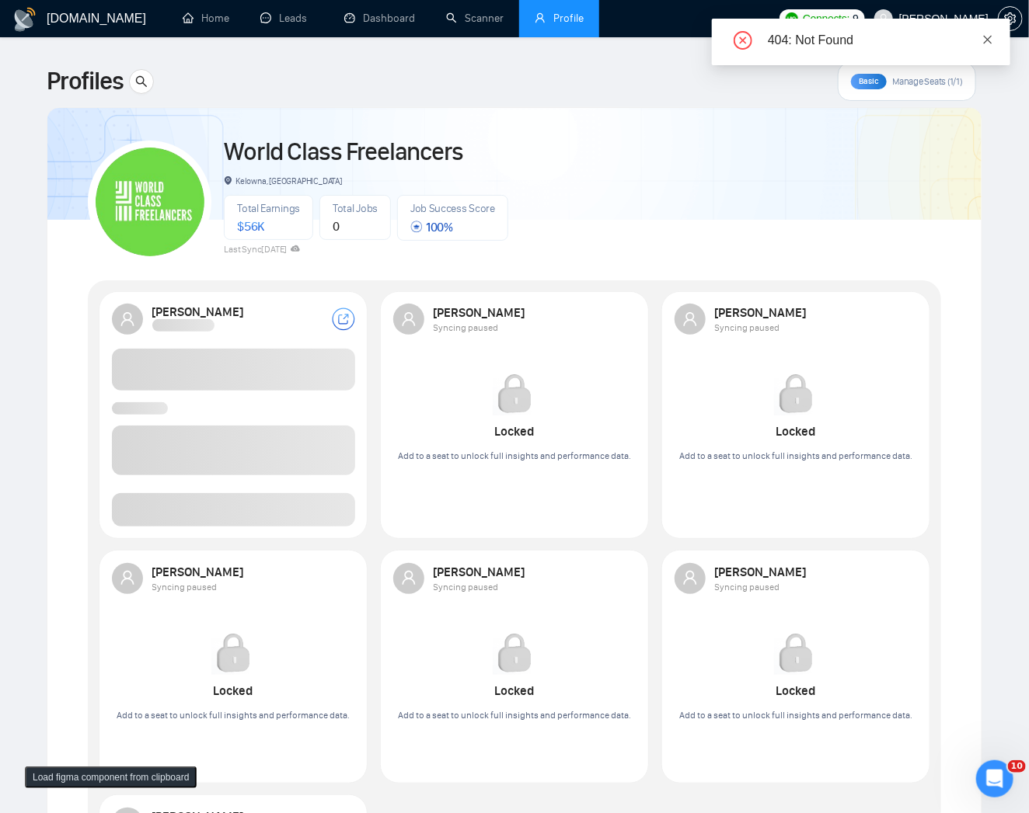
click at [985, 37] on icon "close" at bounding box center [987, 39] width 11 height 11
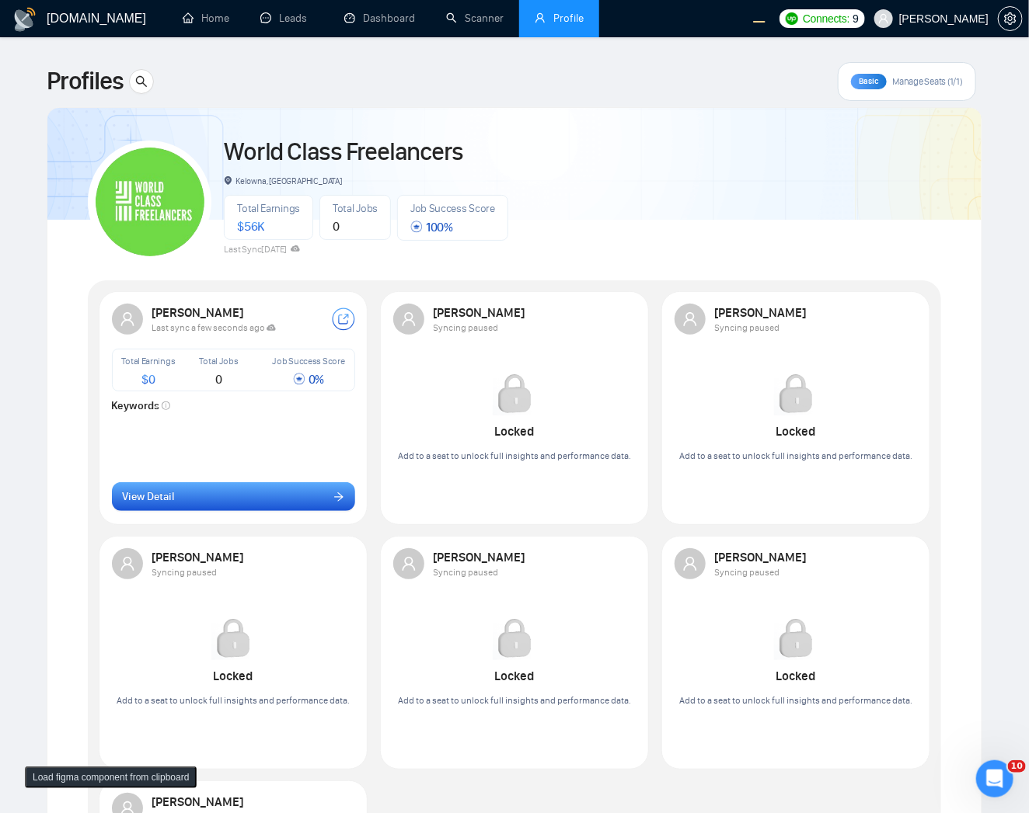
click at [273, 503] on button "View Detail" at bounding box center [233, 497] width 243 height 30
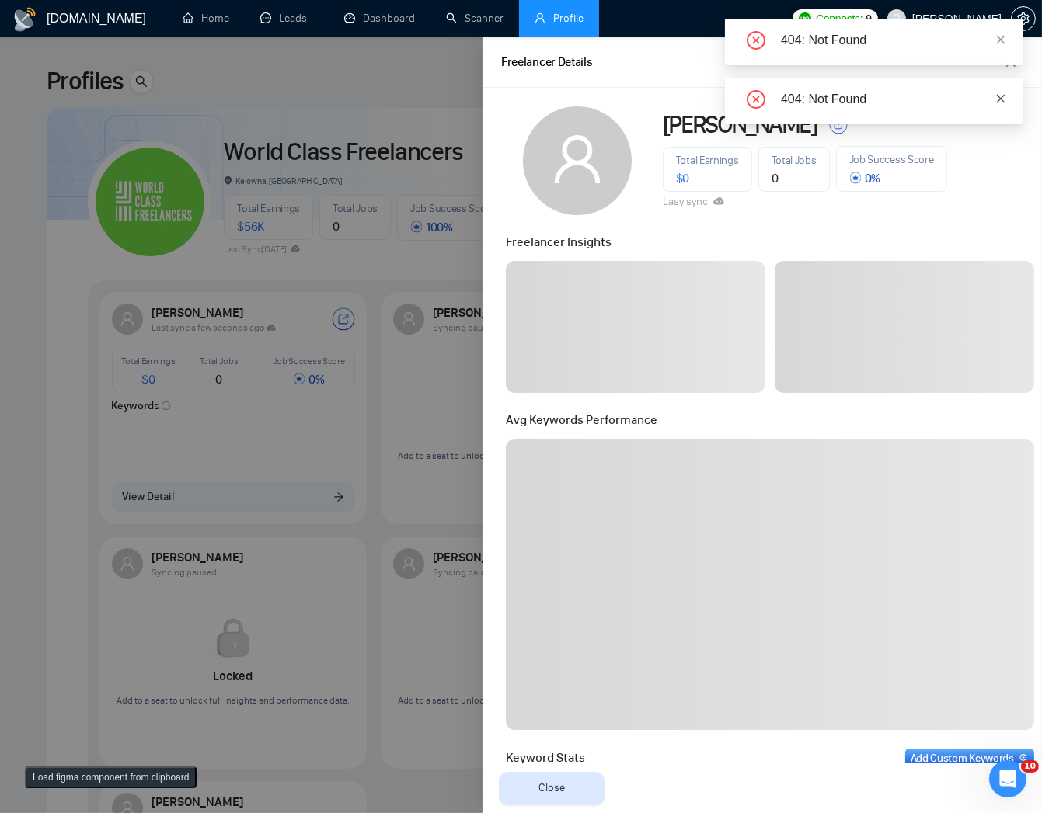
click at [997, 99] on icon "close" at bounding box center [1000, 98] width 11 height 11
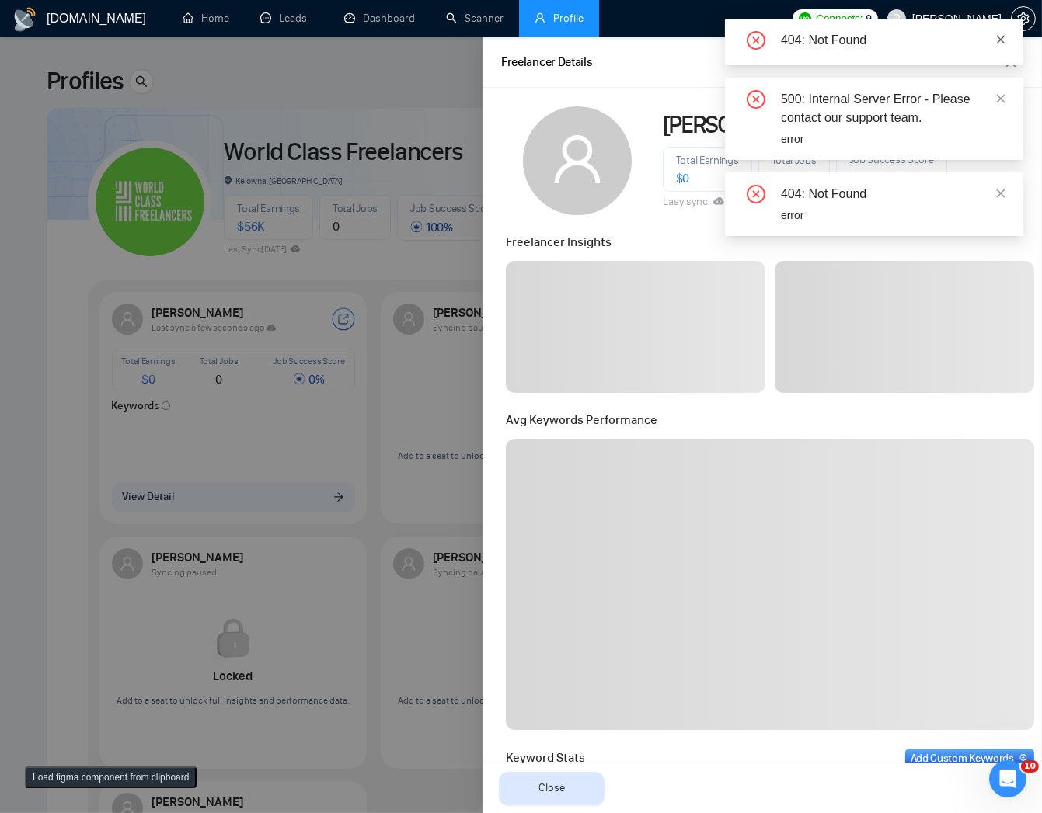
click at [1000, 40] on icon "close" at bounding box center [1000, 39] width 11 height 11
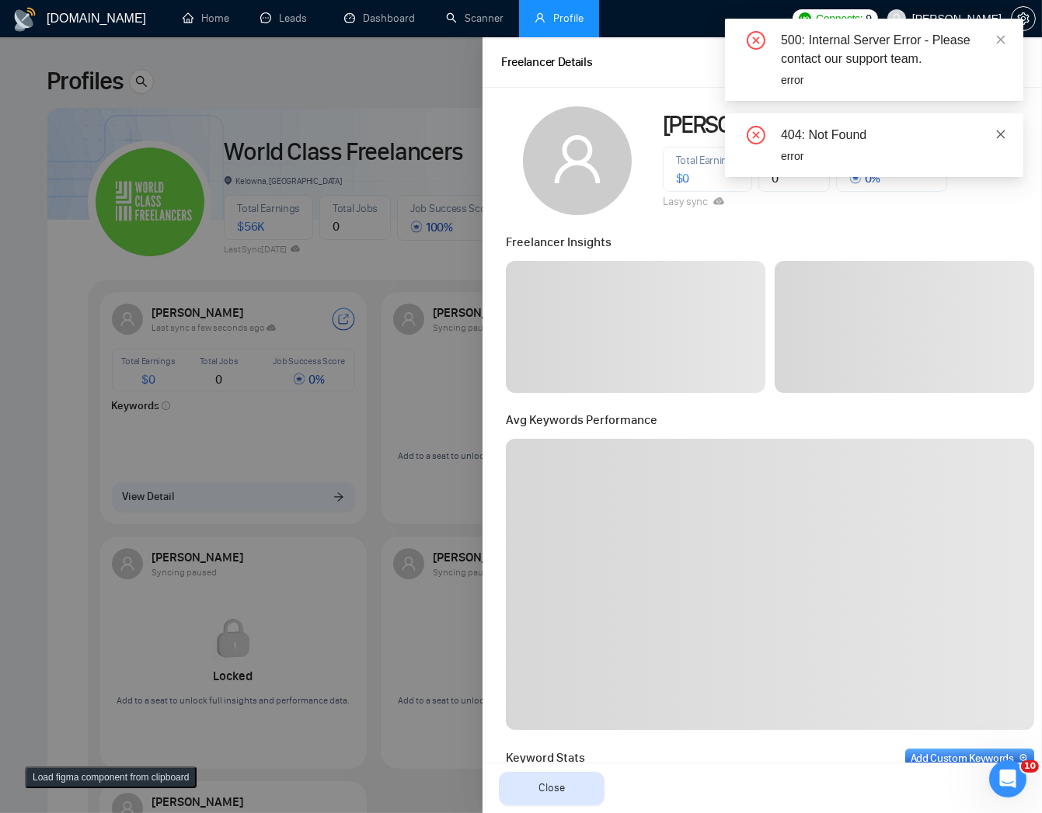
click at [1005, 131] on icon "close" at bounding box center [1000, 134] width 11 height 11
click at [1004, 37] on icon "close" at bounding box center [1000, 39] width 11 height 11
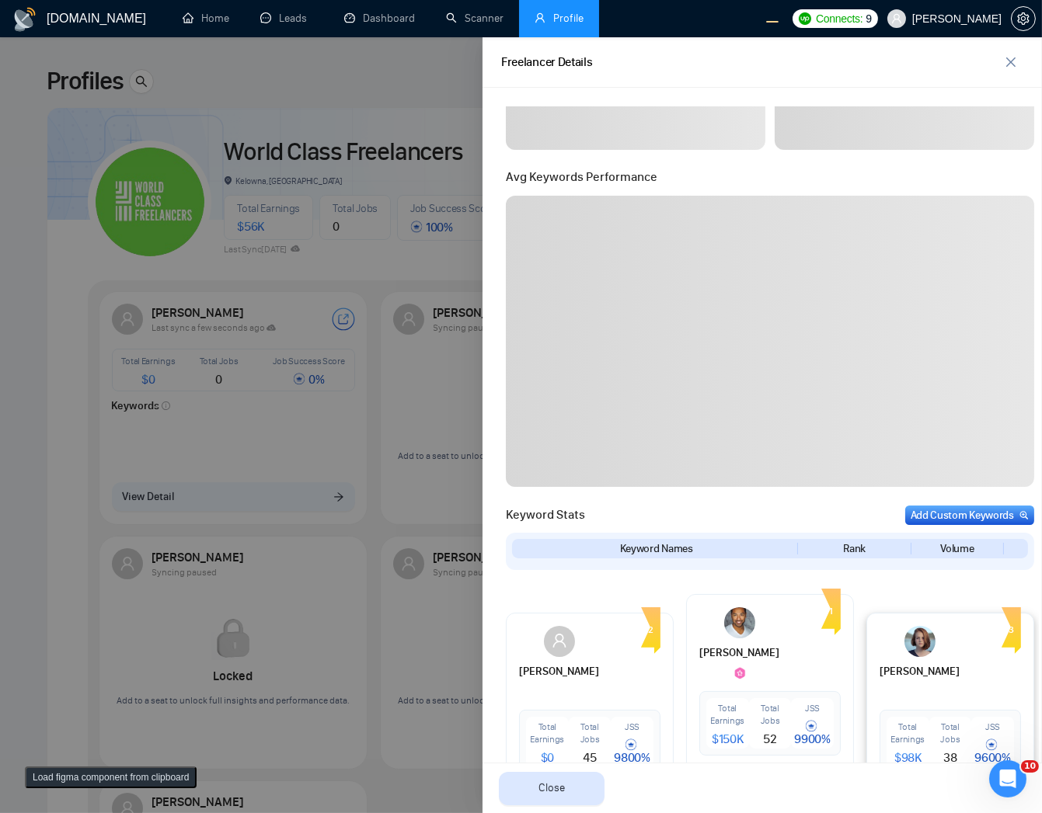
scroll to position [547, 0]
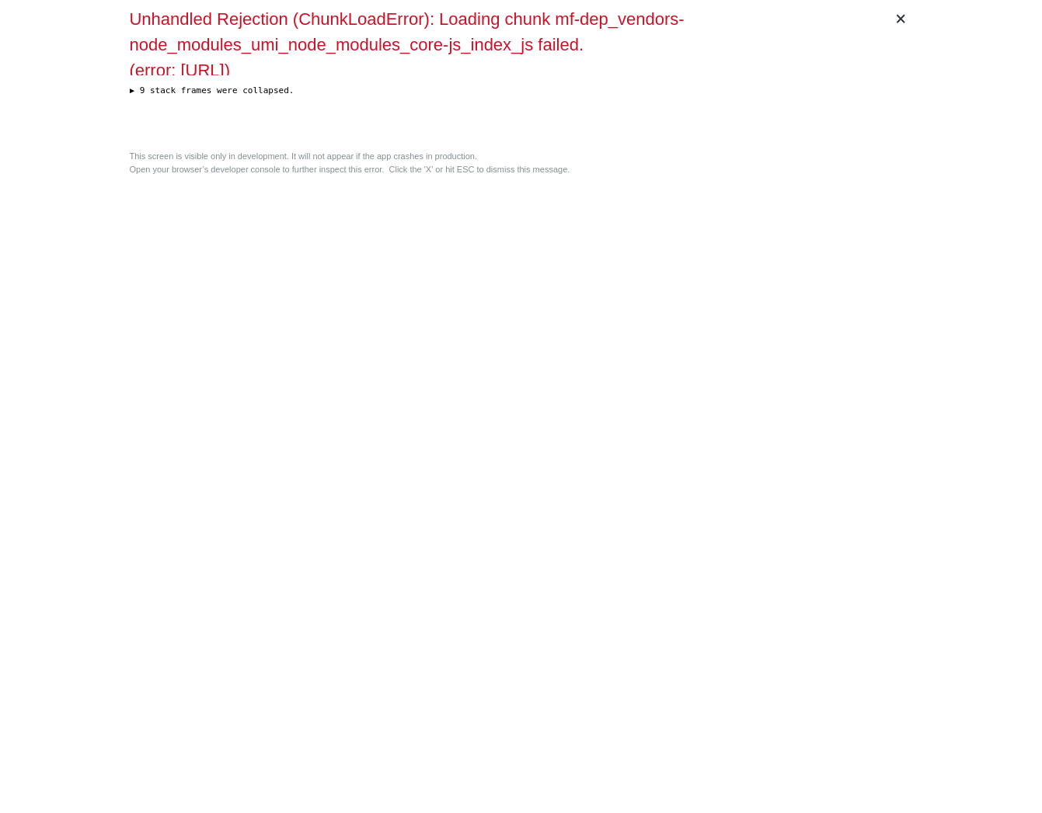
click at [601, 284] on div "× Unhandled Rejection (ChunkLoadError): Loading chunk mf-dep_vendors-node_modul…" at bounding box center [522, 406] width 796 height 813
click at [354, 253] on div "× Unhandled Rejection (ChunkLoadError): Loading chunk mf-dep_src_umi_cache_mfsu…" at bounding box center [522, 406] width 796 height 813
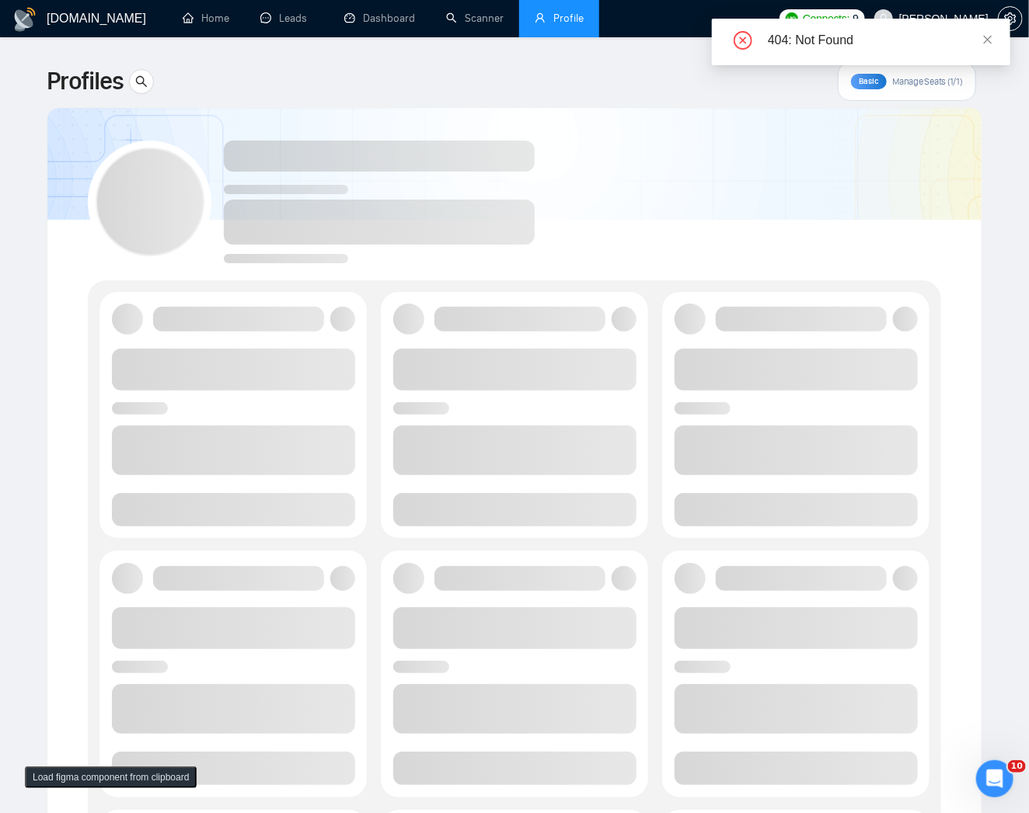
click at [998, 33] on div "404: Not Found" at bounding box center [861, 42] width 298 height 47
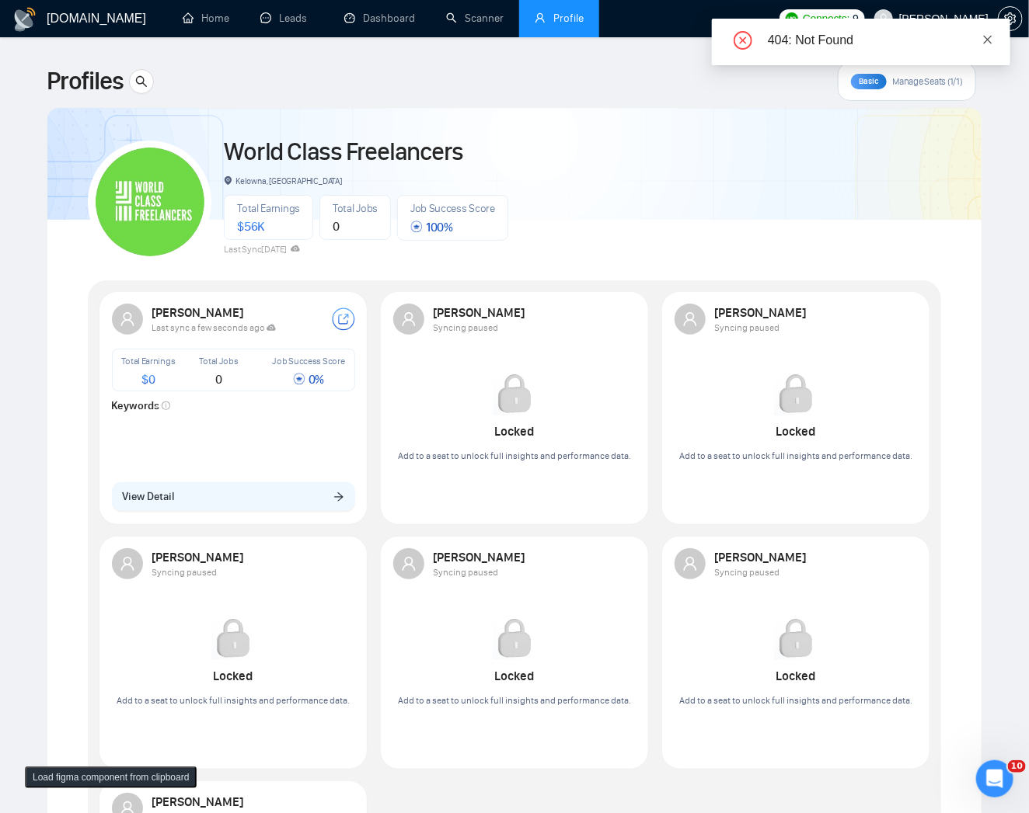
click at [992, 39] on icon "close" at bounding box center [987, 39] width 11 height 11
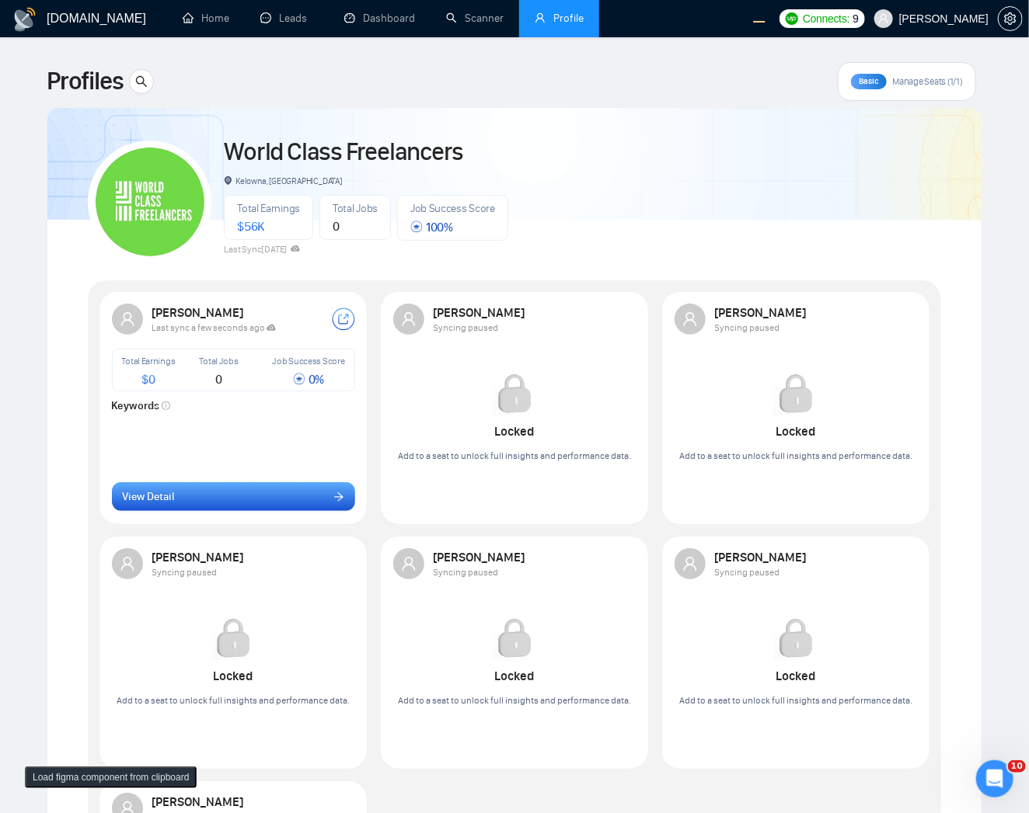
click at [270, 493] on button "View Detail" at bounding box center [233, 497] width 243 height 30
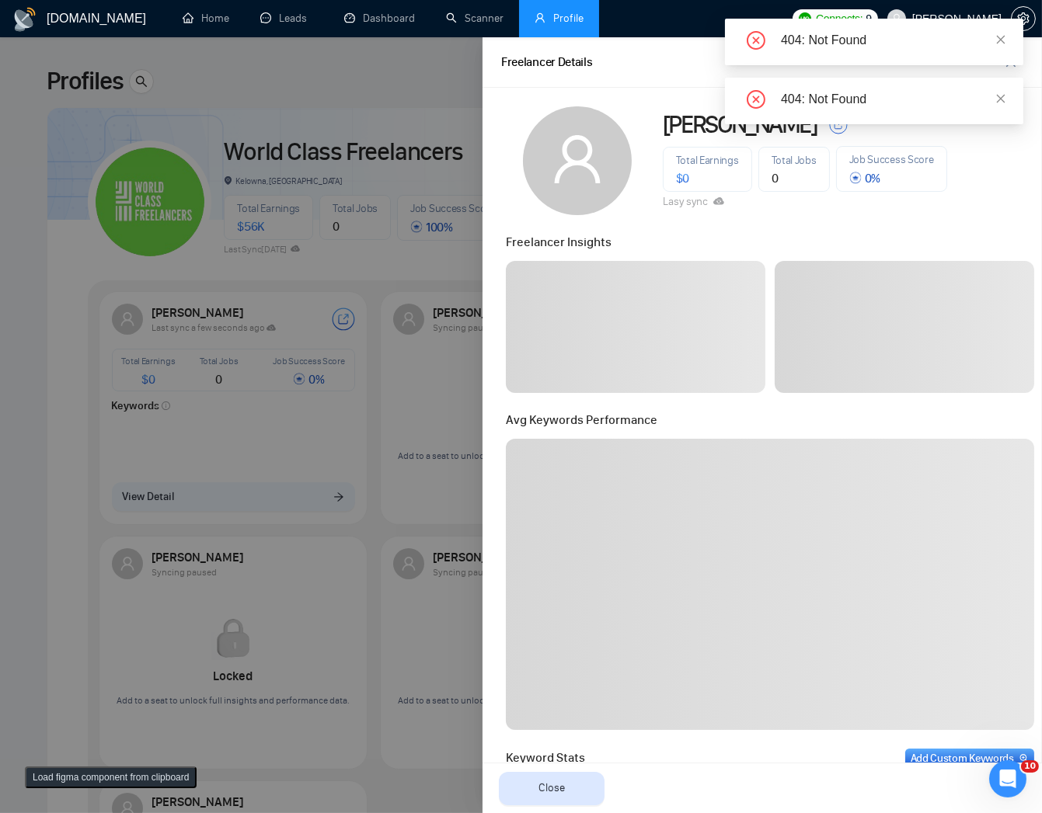
scroll to position [547, 0]
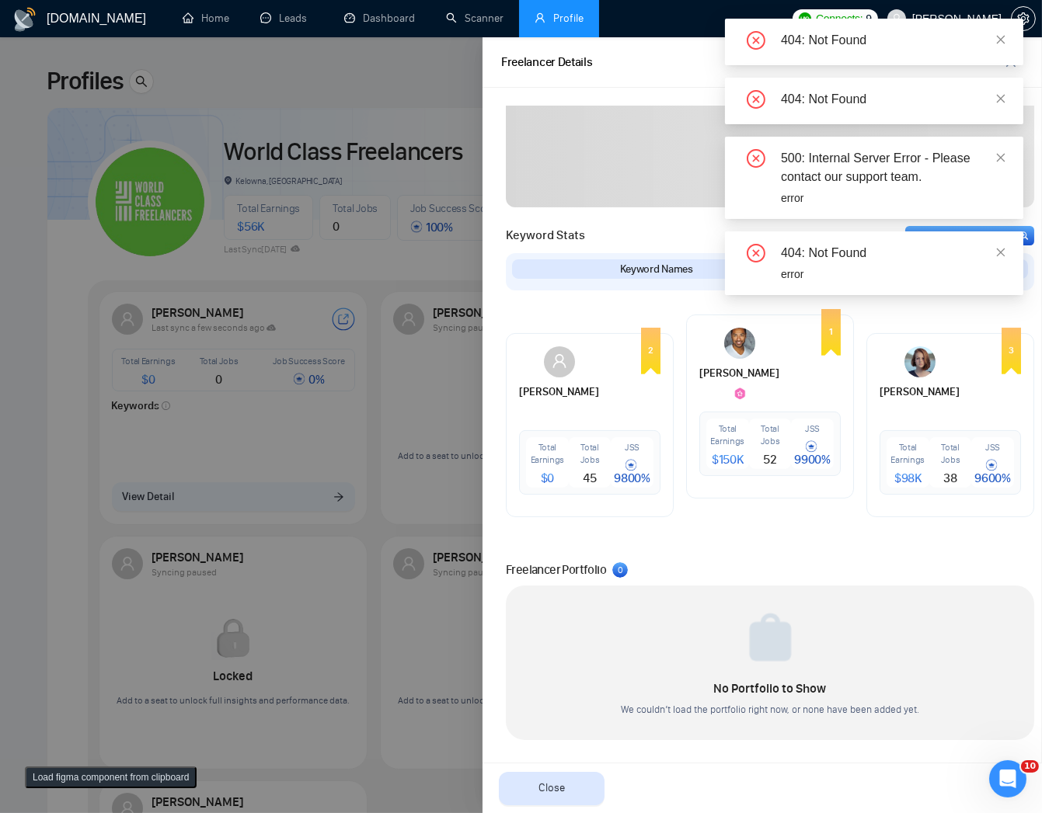
click at [1001, 239] on div "404: Not Found error" at bounding box center [874, 264] width 298 height 64
click at [998, 252] on icon "close" at bounding box center [1000, 252] width 11 height 11
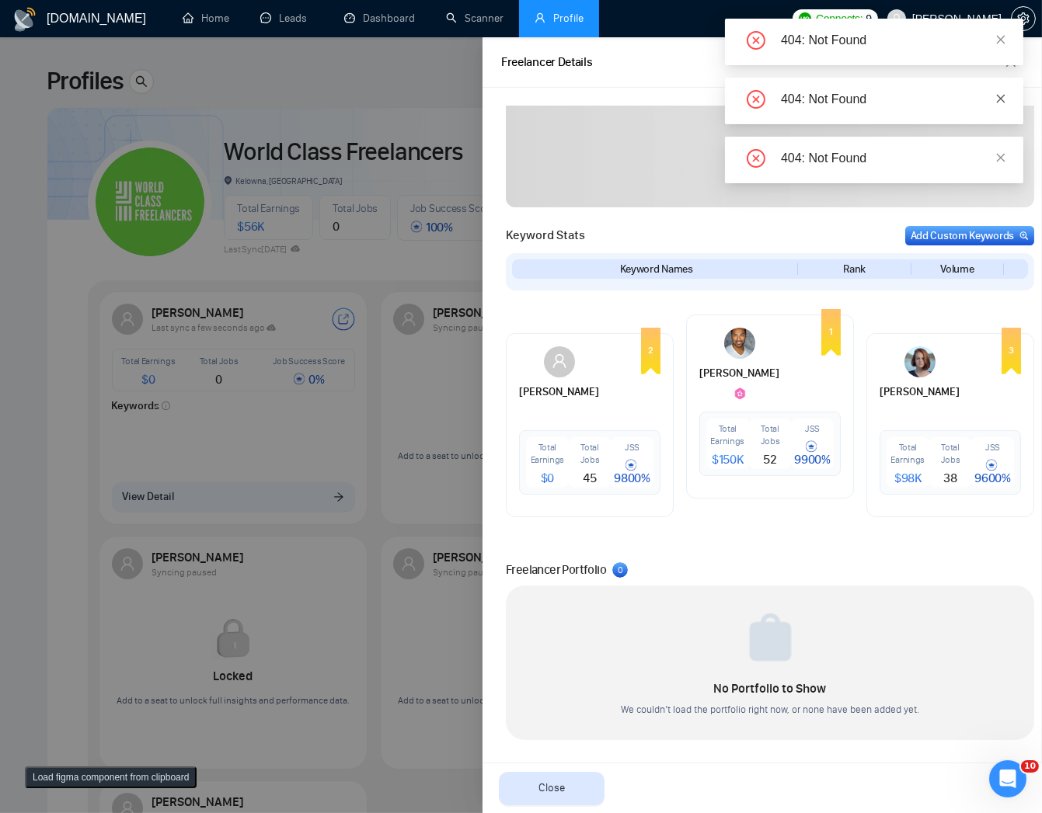
click at [995, 101] on icon "close" at bounding box center [1000, 98] width 11 height 11
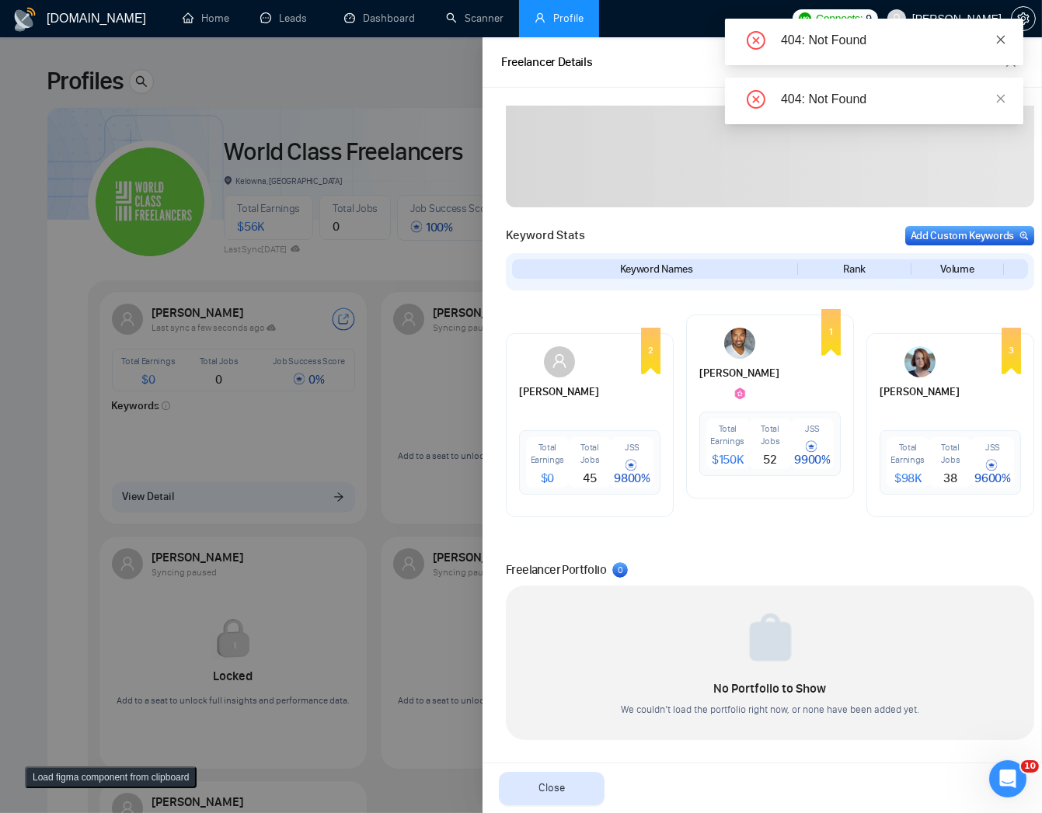
click at [1002, 35] on icon "close" at bounding box center [1000, 39] width 11 height 11
click at [996, 36] on icon "close" at bounding box center [1000, 39] width 11 height 11
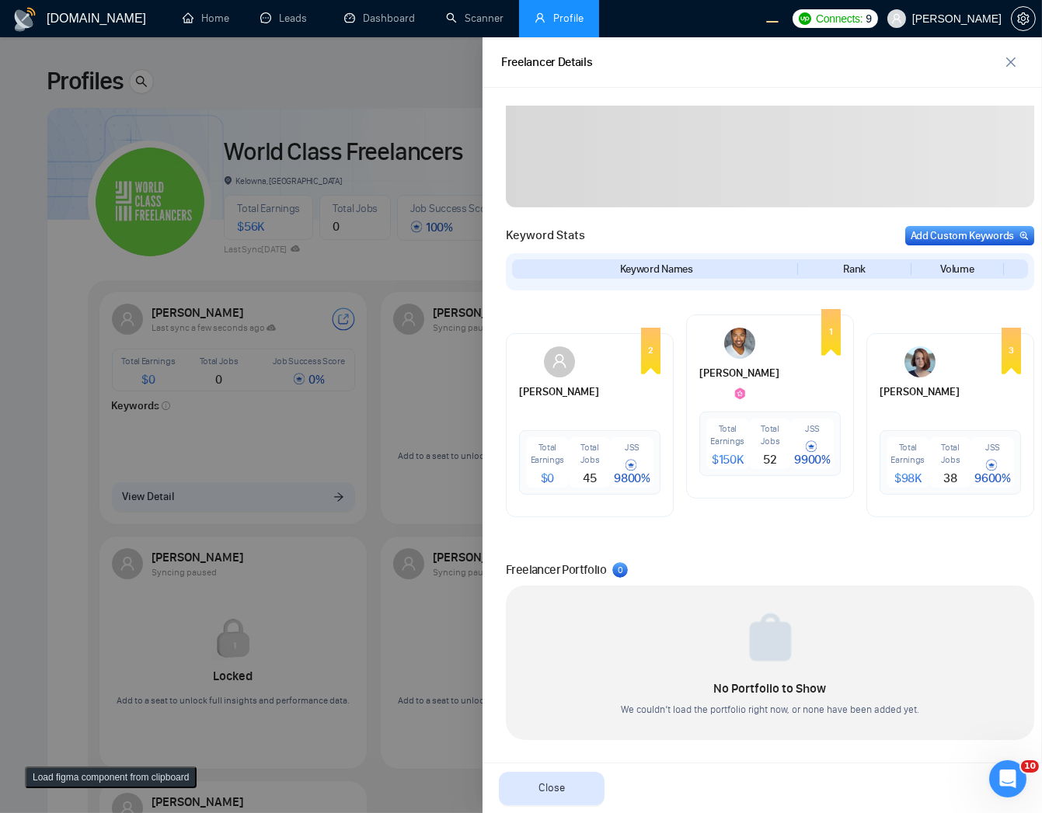
drag, startPoint x: 315, startPoint y: 228, endPoint x: 314, endPoint y: 246, distance: 18.7
click at [314, 228] on div at bounding box center [521, 425] width 1042 height 776
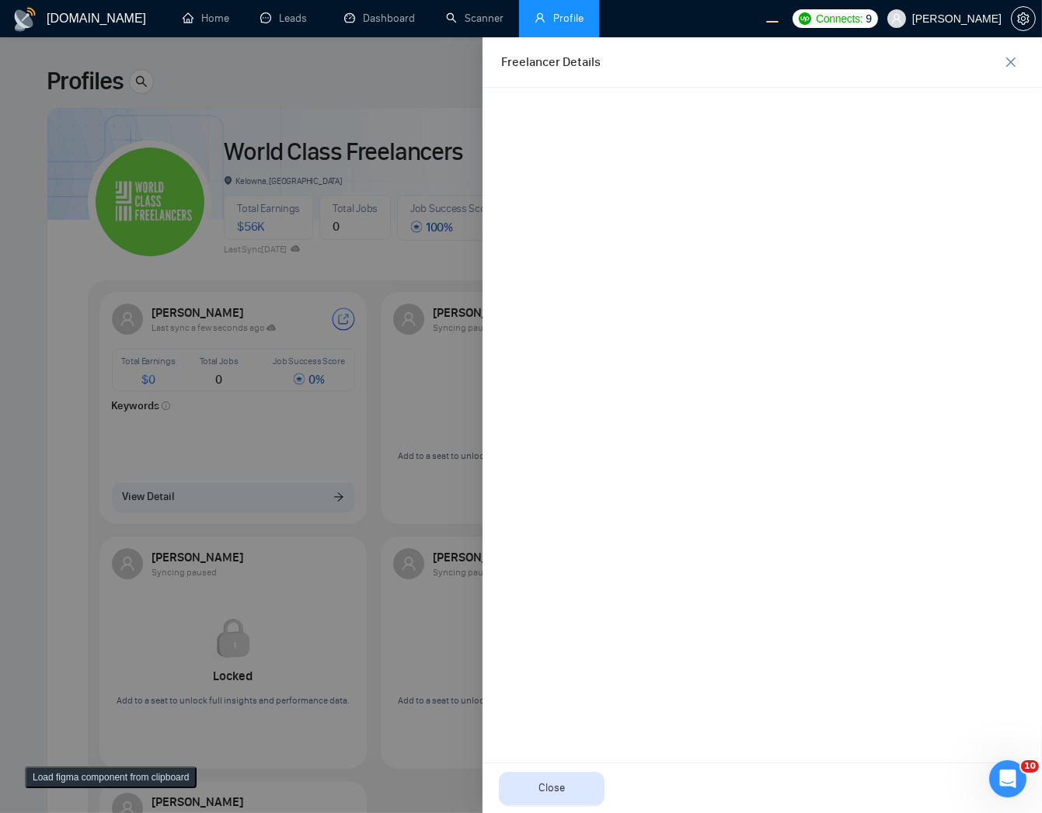
scroll to position [0, 0]
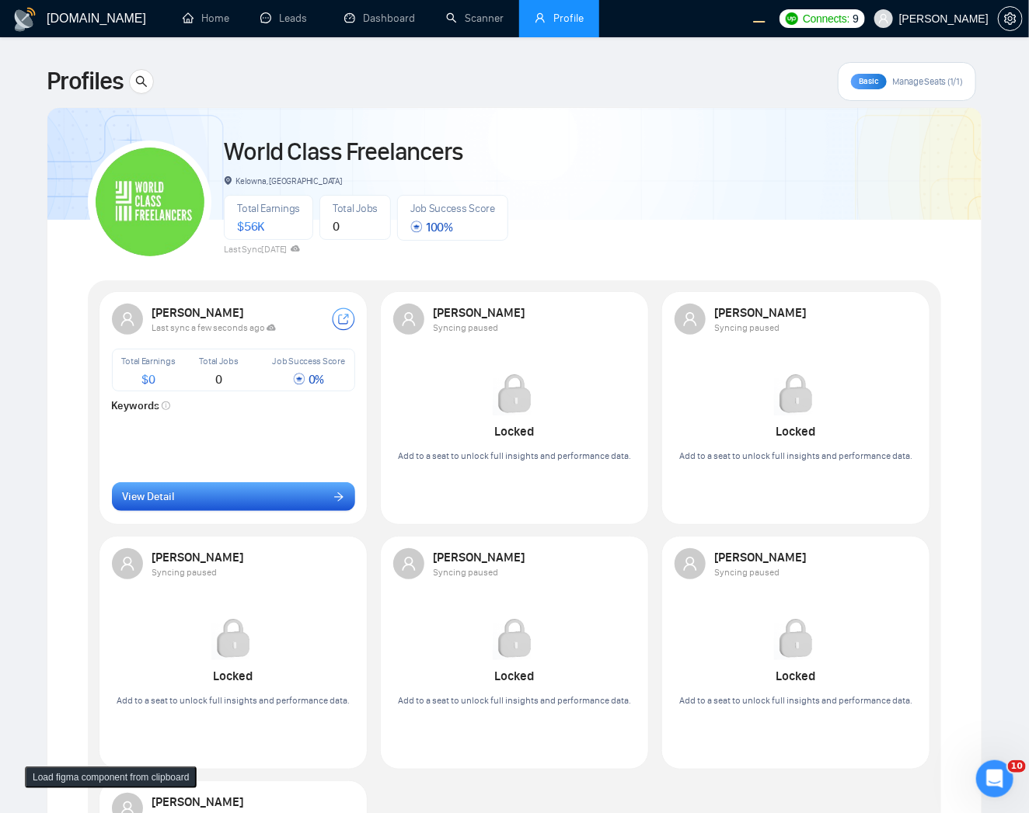
click at [218, 503] on button "View Detail" at bounding box center [233, 497] width 243 height 30
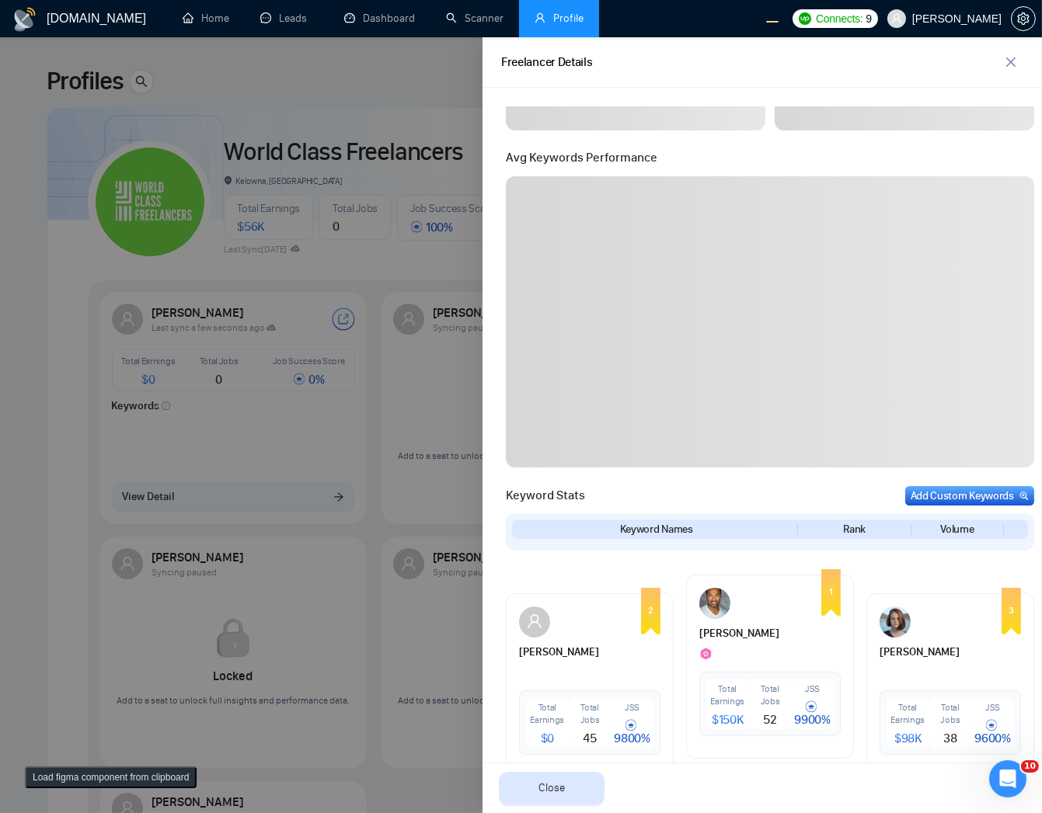
scroll to position [547, 0]
